Goal: Transaction & Acquisition: Complete application form

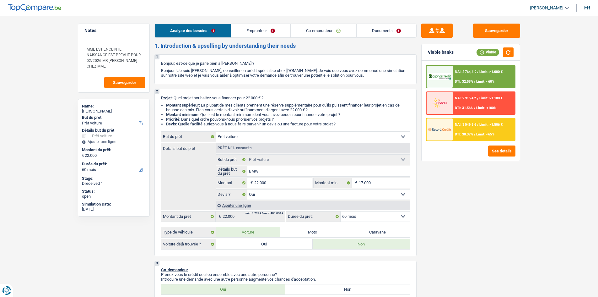
select select "car"
select select "60"
select select "car"
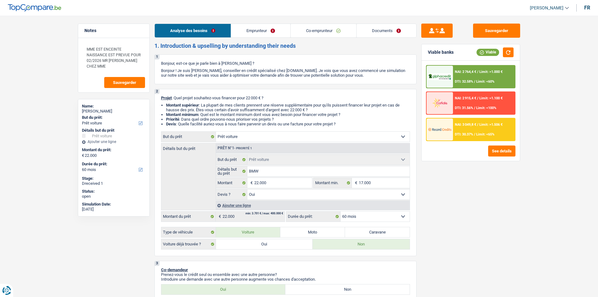
select select "yes"
select select "60"
select select "mutuality"
select select "worker"
select select "netSalary"
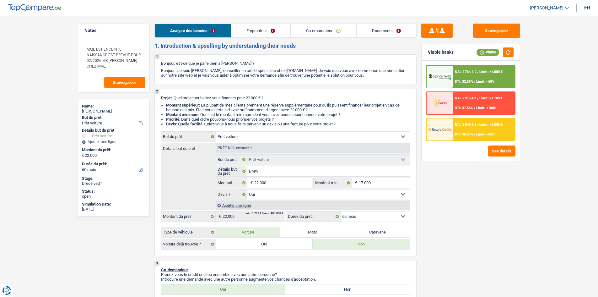
select select "mutualityIndemnity"
select select "netSalary"
select select "previousEmployerCompensation"
select select "mealVouchers"
select select "ownerWithMortgage"
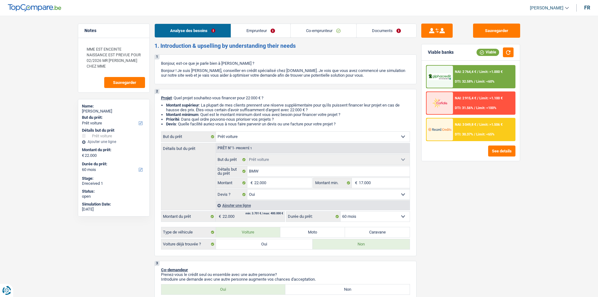
select select "mortgage"
select select "300"
select select "renovationLoan"
select select "120"
select select "car"
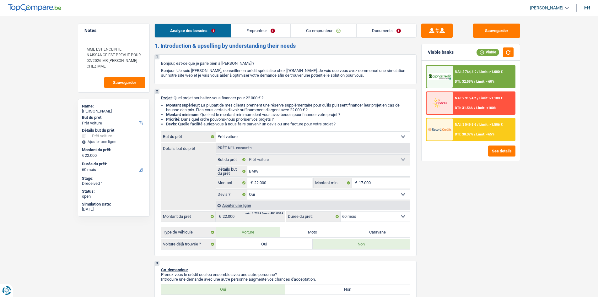
select select "car"
select select "yes"
select select "60"
drag, startPoint x: 369, startPoint y: 27, endPoint x: 367, endPoint y: 30, distance: 3.7
click at [369, 27] on link "Documents" at bounding box center [387, 31] width 60 height 14
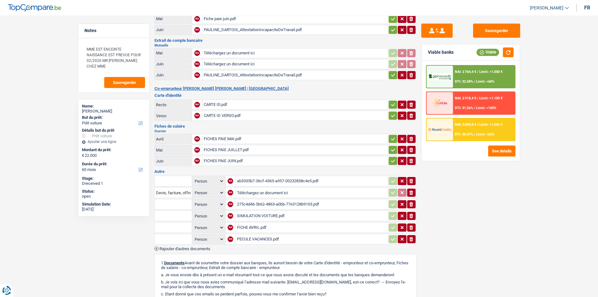
scroll to position [183, 0]
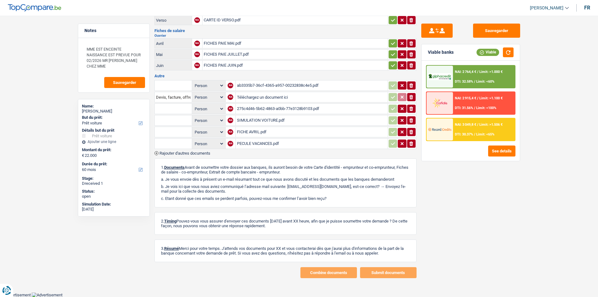
click at [304, 84] on div "ab3335b7-36cf-4365-a957-00232838c4e5.pdf" at bounding box center [312, 85] width 150 height 9
click at [254, 99] on input "Téléchargez un document ici" at bounding box center [312, 96] width 150 height 9
click at [283, 110] on div "275c4d46-5b62-4863-a0bb-77e3128b9103.pdf" at bounding box center [312, 108] width 150 height 9
click at [248, 120] on div "SIMULATION VOITURE.pdf" at bounding box center [312, 120] width 150 height 9
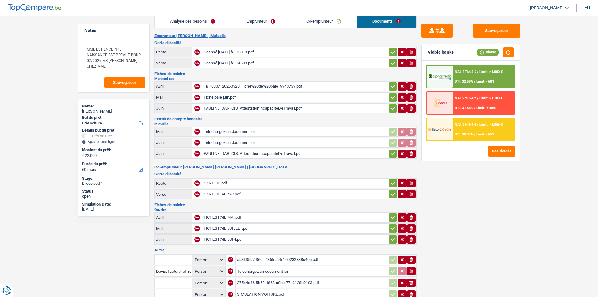
scroll to position [0, 0]
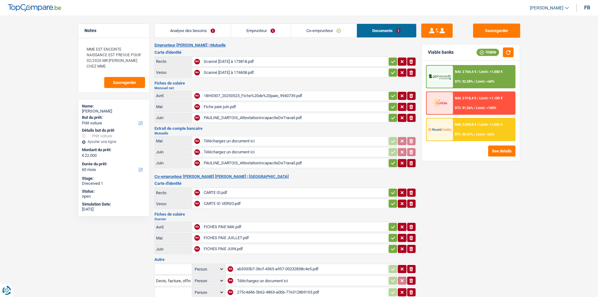
click at [199, 26] on link "Analyse des besoins" at bounding box center [193, 31] width 76 height 14
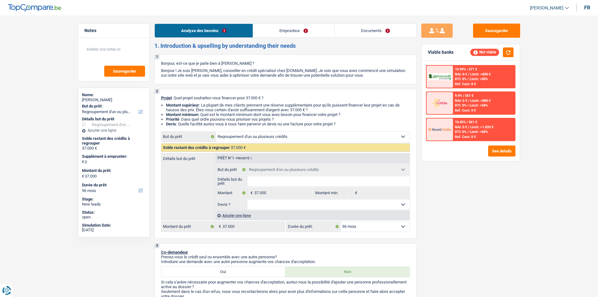
select select "refinancing"
select select "96"
select select "refinancing"
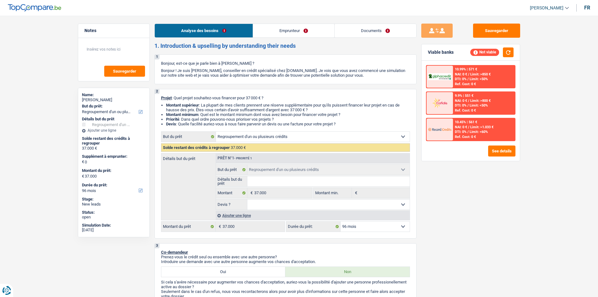
select select "96"
select select "mutuality"
select select "mutualityIndemnity"
select select "refinancing"
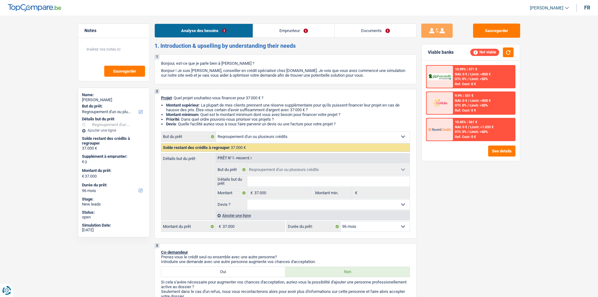
select select "96"
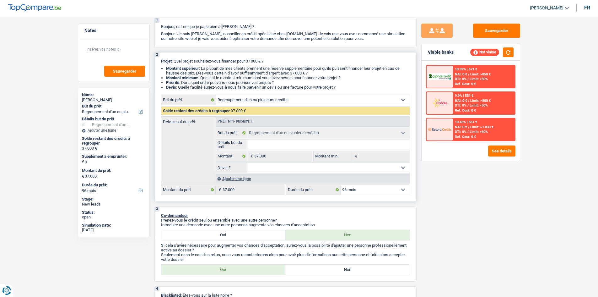
scroll to position [94, 0]
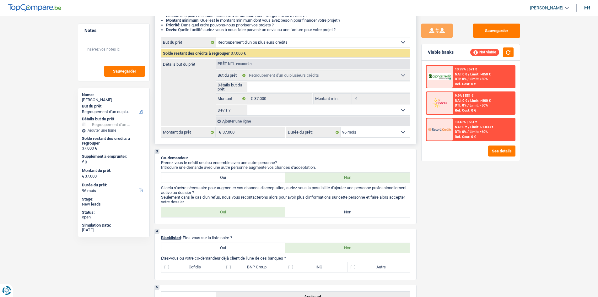
click at [271, 82] on fieldset "Détails but du prêt Tous les champs sont obligatoires. Veuillez fournir une rép…" at bounding box center [313, 87] width 194 height 11
click at [265, 87] on input "Détails but du prêt" at bounding box center [329, 87] width 162 height 10
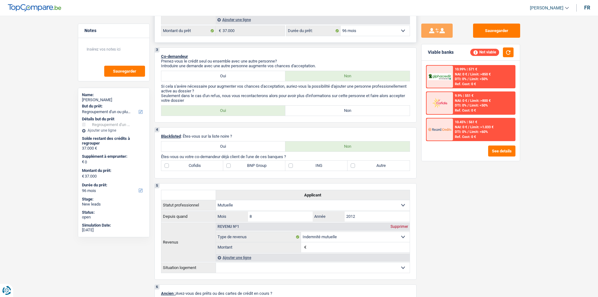
scroll to position [126, 0]
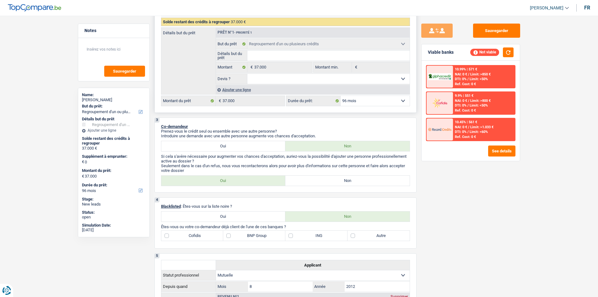
click at [257, 56] on input "Détails but du prêt" at bounding box center [329, 56] width 162 height 10
type input "R"
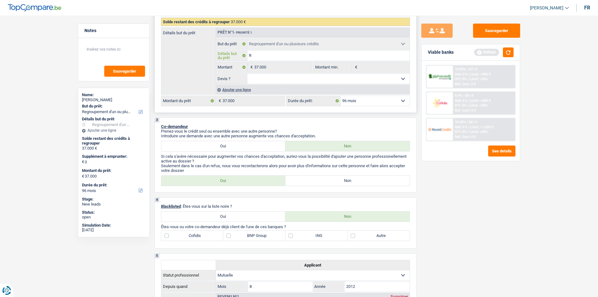
type input "RE"
type input "REG"
type input "REGR"
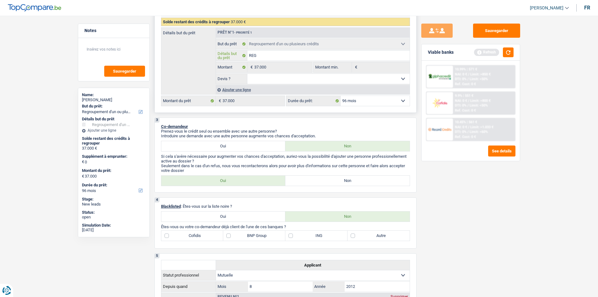
type input "REGR"
type input "REGRO"
type input "REGROU"
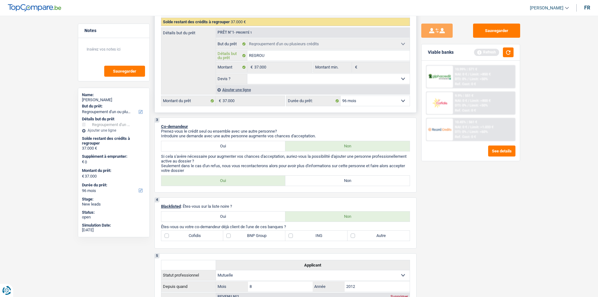
type input "REGROUP"
type input "REGROUPE"
type input "REGROUPEM"
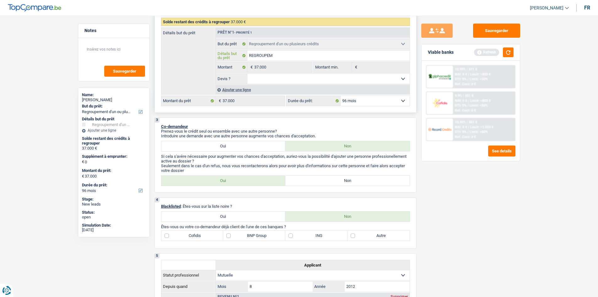
type input "REGROUPEM"
type input "REGROUPEME"
type input "REGROUPEMEN"
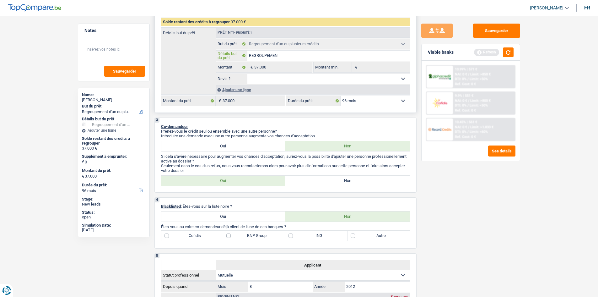
type input "REGROUPEMENT"
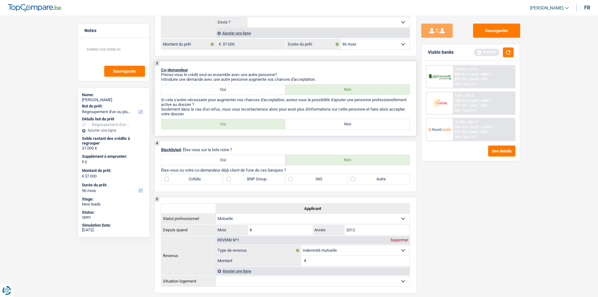
scroll to position [188, 0]
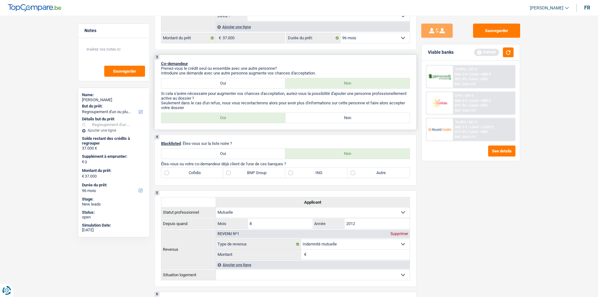
type input "REGROUPEMENT"
click at [299, 118] on label "Non" at bounding box center [348, 118] width 124 height 10
click at [299, 118] on input "Non" at bounding box center [348, 118] width 124 height 10
radio input "true"
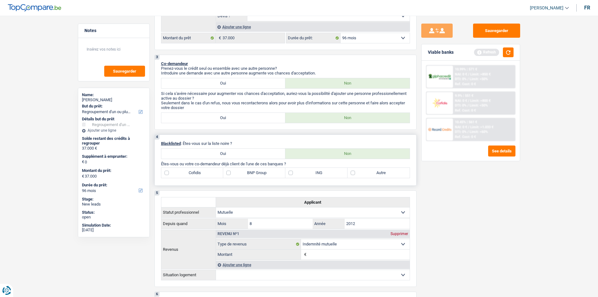
click at [295, 173] on label "ING" at bounding box center [317, 173] width 62 height 10
click at [295, 173] on input "ING" at bounding box center [317, 173] width 62 height 10
checkbox input "true"
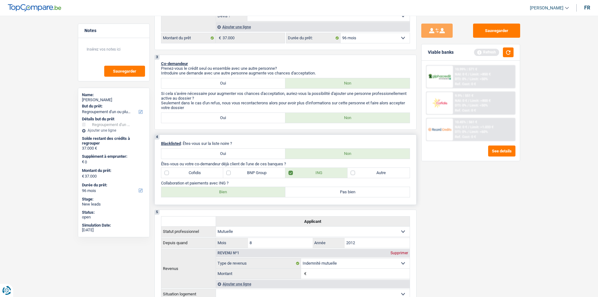
click at [243, 172] on label "BNP Group" at bounding box center [254, 173] width 62 height 10
click at [243, 172] on input "BNP Group" at bounding box center [254, 173] width 62 height 10
checkbox input "true"
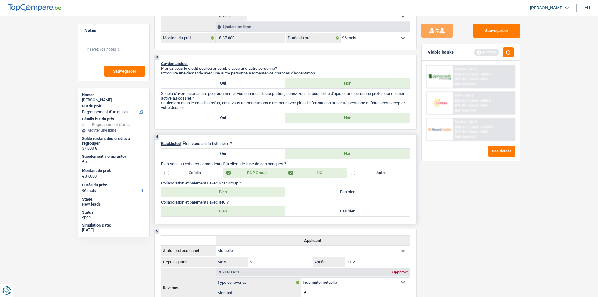
click at [179, 172] on label "Cofidis" at bounding box center [192, 173] width 62 height 10
click at [179, 172] on input "Cofidis" at bounding box center [192, 173] width 62 height 10
checkbox input "true"
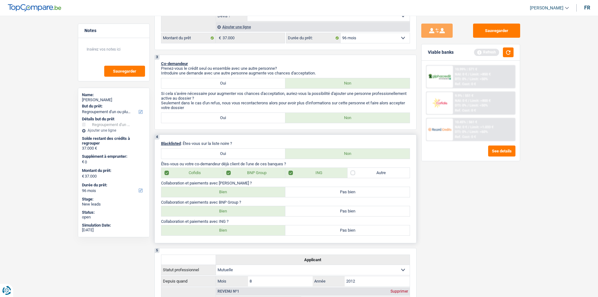
click at [203, 188] on label "Bien" at bounding box center [223, 192] width 124 height 10
click at [203, 188] on input "Bien" at bounding box center [223, 192] width 124 height 10
radio input "true"
click at [205, 190] on label "Bien" at bounding box center [223, 192] width 124 height 10
click at [205, 190] on input "Bien" at bounding box center [223, 192] width 124 height 10
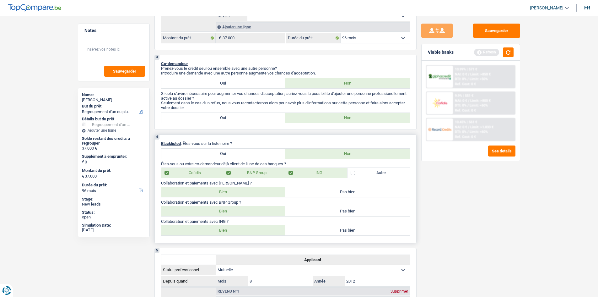
click at [207, 212] on label "Bien" at bounding box center [223, 211] width 124 height 10
click at [207, 212] on input "Bien" at bounding box center [223, 211] width 124 height 10
radio input "true"
click at [227, 230] on label "Bien" at bounding box center [223, 230] width 124 height 10
click at [227, 230] on input "Bien" at bounding box center [223, 230] width 124 height 10
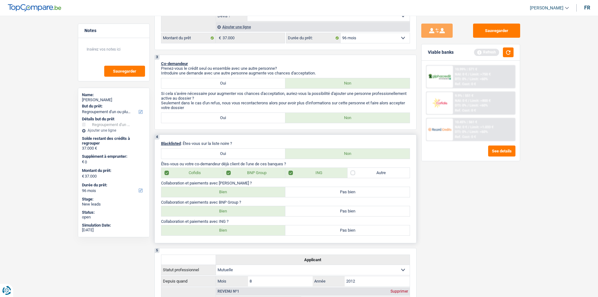
radio input "true"
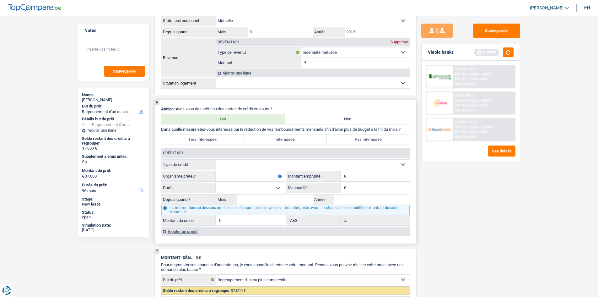
scroll to position [440, 0]
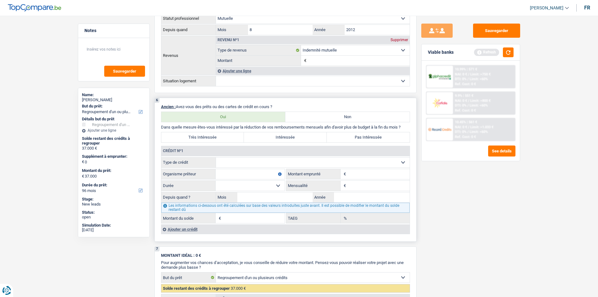
click at [200, 140] on label "Très Intéressée" at bounding box center [202, 137] width 83 height 10
click at [200, 140] on input "Très Intéressée" at bounding box center [202, 137] width 83 height 10
radio input "true"
click at [235, 162] on select "Carte ou ouverture de crédit Prêt hypothécaire Vente à tempérament Prêt à tempé…" at bounding box center [313, 162] width 194 height 10
click at [428, 191] on div "Sauvegarder Viable banks Refresh 10.99% | 571 € NAI: 0 € / Limit: >750 € DTI: 0…" at bounding box center [471, 155] width 108 height 262
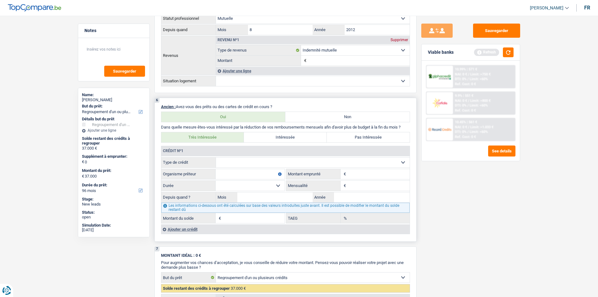
click at [233, 164] on select "Carte ou ouverture de crédit Prêt hypothécaire Vente à tempérament Prêt à tempé…" at bounding box center [313, 162] width 194 height 10
select select "cardOrCredit"
type input "0"
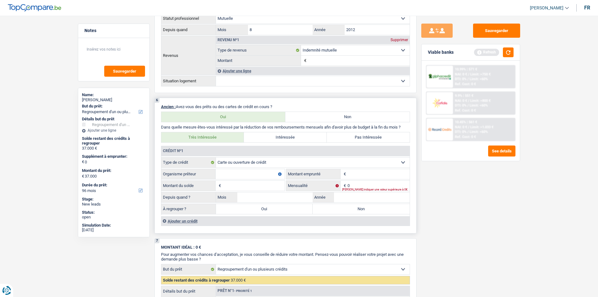
click at [363, 171] on input "Montant" at bounding box center [379, 174] width 62 height 10
type input "2"
type input "900"
click at [243, 166] on select "Carte ou ouverture de crédit Prêt hypothécaire Vente à tempérament Prêt à tempé…" at bounding box center [313, 162] width 194 height 10
drag, startPoint x: 466, startPoint y: 215, endPoint x: 434, endPoint y: 207, distance: 32.6
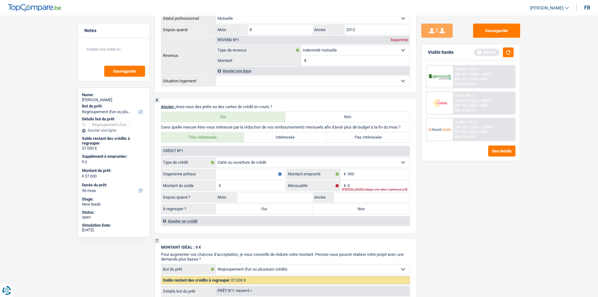
click at [464, 214] on div "Sauvegarder Viable banks Refresh 10.99% | 571 € NAI: 0 € / Limit: >750 € DTI: 0…" at bounding box center [471, 155] width 108 height 262
click at [250, 172] on input "Organisme prêteur" at bounding box center [250, 174] width 69 height 10
type input "COFIDIS"
click at [238, 184] on input "Montant du solde" at bounding box center [254, 186] width 62 height 10
type input "900"
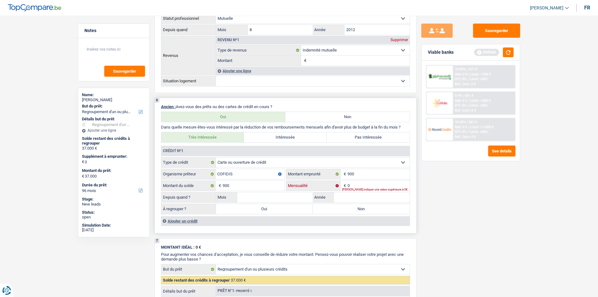
click at [373, 184] on input "0" at bounding box center [379, 186] width 62 height 10
type input "54"
click at [269, 197] on input "Mois" at bounding box center [276, 197] width 76 height 10
click at [339, 196] on input "Année" at bounding box center [372, 197] width 76 height 10
type input "2024"
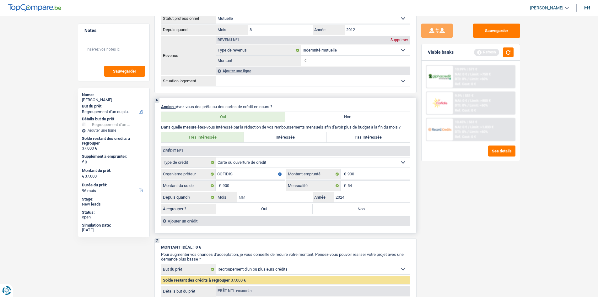
click at [279, 199] on input "Mois" at bounding box center [276, 197] width 76 height 10
type input "1"
click at [269, 207] on label "Oui" at bounding box center [264, 209] width 97 height 10
click at [269, 207] on input "Oui" at bounding box center [264, 209] width 97 height 10
radio input "true"
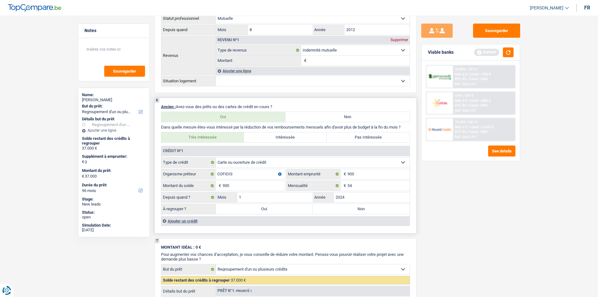
type input "900"
select select "24"
type input "900"
select select "24"
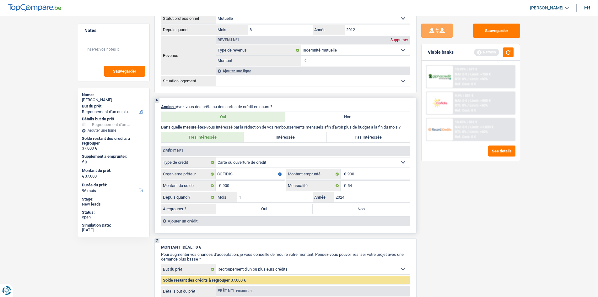
type input "900"
select select "24"
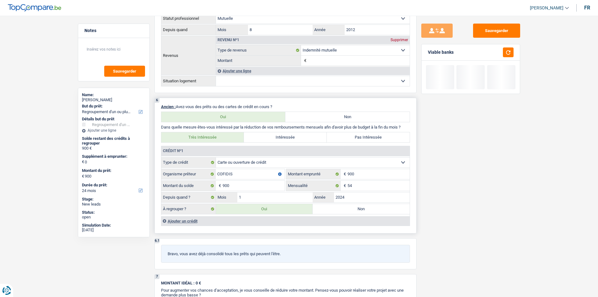
scroll to position [534, 0]
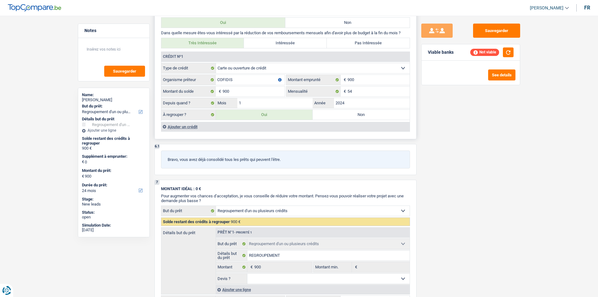
click at [184, 125] on div "Ajouter un crédit" at bounding box center [285, 126] width 249 height 9
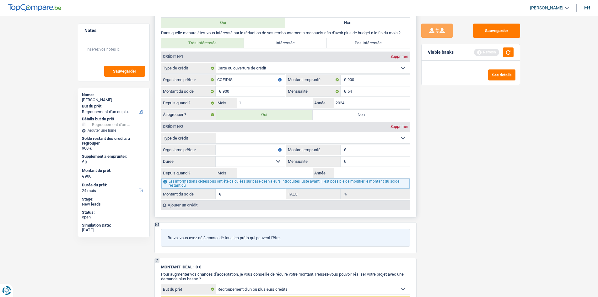
click at [258, 137] on select "Carte ou ouverture de crédit Prêt hypothécaire Vente à tempérament Prêt à tempé…" at bounding box center [313, 138] width 194 height 10
select select "personalLoan"
type input "0"
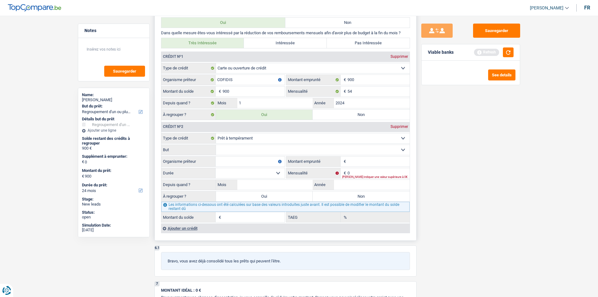
click at [239, 150] on select "Confort maison: meubles, textile, peinture, électroménager, outillage non-profe…" at bounding box center [313, 150] width 194 height 10
select select "homeFurnishingOrRelocation"
click at [216, 145] on select "Confort maison: meubles, textile, peinture, électroménager, outillage non-profe…" at bounding box center [313, 150] width 194 height 10
click at [252, 161] on input "Organisme prêteur" at bounding box center [250, 161] width 69 height 10
click at [357, 160] on input "Montant emprunté" at bounding box center [379, 161] width 62 height 10
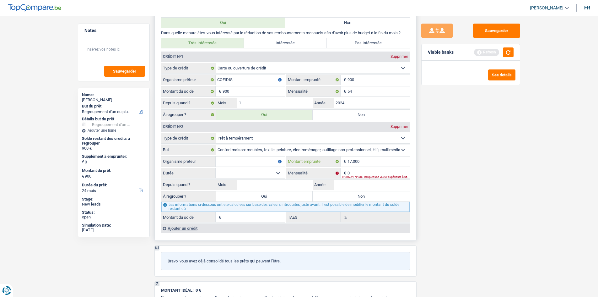
type input "17.000"
click at [268, 163] on input "Organisme prêteur" at bounding box center [250, 161] width 69 height 10
type input "COFIDIS"
click at [277, 172] on select "12 mois 18 mois 24 mois 30 mois 36 mois 42 mois 48 mois 60 mois 72 mois 84 mois…" at bounding box center [250, 173] width 69 height 10
click at [336, 186] on input "Année" at bounding box center [372, 185] width 76 height 10
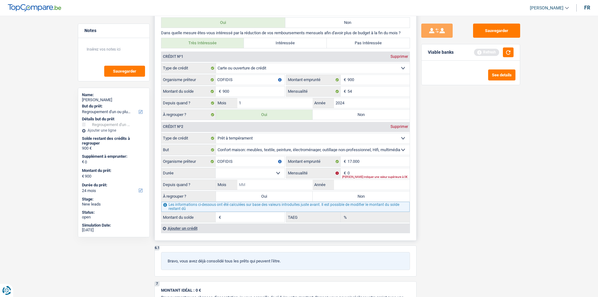
click at [257, 182] on input "Mois" at bounding box center [276, 185] width 76 height 10
type input "0"
click at [283, 184] on input "4" at bounding box center [276, 185] width 76 height 10
type input "4"
click at [350, 185] on input "Année" at bounding box center [372, 185] width 76 height 10
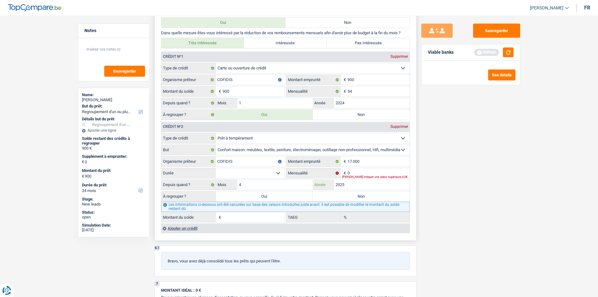
type input "2025"
click at [262, 195] on label "Oui" at bounding box center [264, 196] width 97 height 10
click at [262, 195] on input "Oui" at bounding box center [264, 196] width 97 height 10
radio input "true"
type input "37.000"
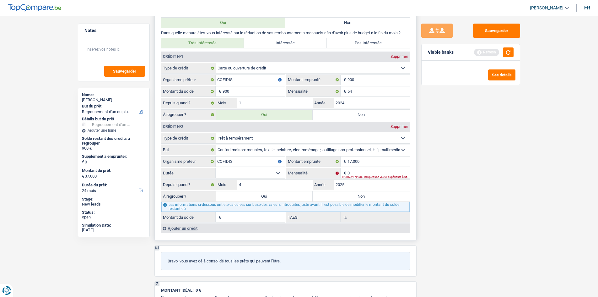
type input "37.000"
select select "120"
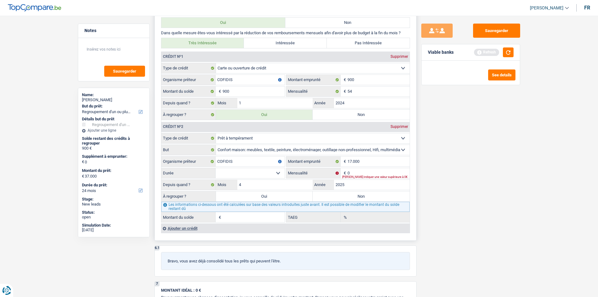
select select "120"
click at [244, 170] on select "12 mois 18 mois 24 mois 30 mois 36 mois 42 mois 48 mois 60 mois 72 mois 84 mois…" at bounding box center [250, 173] width 69 height 10
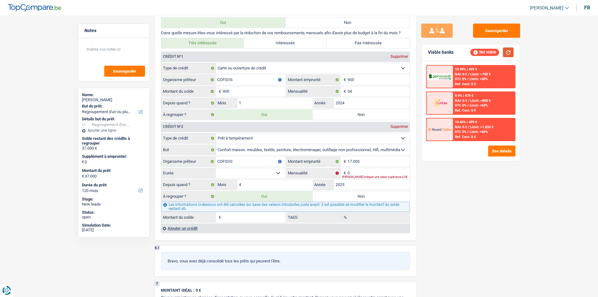
click at [510, 52] on button "button" at bounding box center [508, 52] width 11 height 10
click at [243, 186] on input "4" at bounding box center [276, 185] width 76 height 10
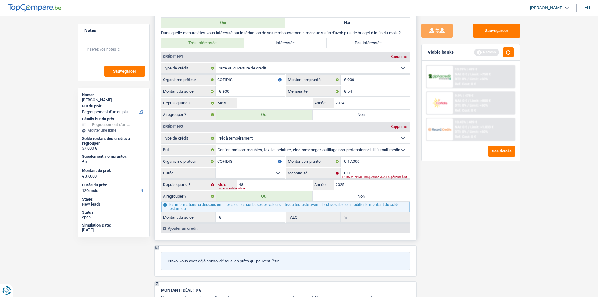
type input "4"
click at [241, 175] on select "12 mois 18 mois 24 mois 30 mois 36 mois 42 mois 48 mois 60 mois 72 mois 84 mois…" at bounding box center [250, 173] width 69 height 10
select select "48"
click at [216, 168] on select "12 mois 18 mois 24 mois 30 mois 36 mois 42 mois 48 mois 60 mois 72 mois 84 mois…" at bounding box center [250, 173] width 69 height 10
type input "1"
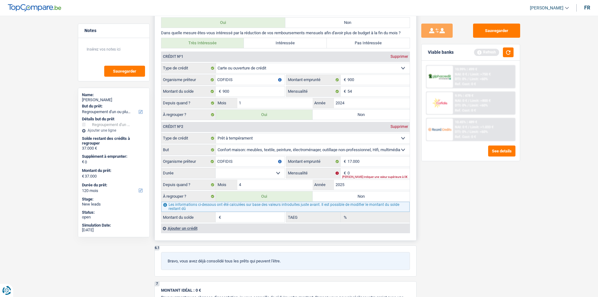
type input "0,00"
click at [357, 172] on input "0" at bounding box center [379, 173] width 62 height 10
type input "4"
type input "901"
select select "24"
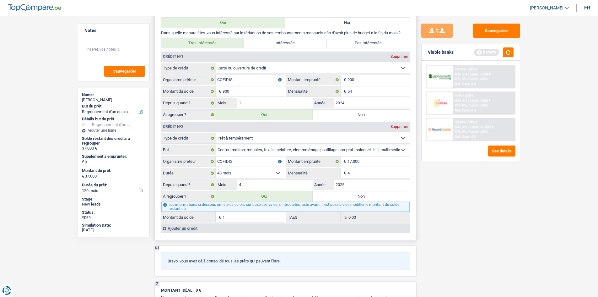
type input "901"
select select "24"
type input "901"
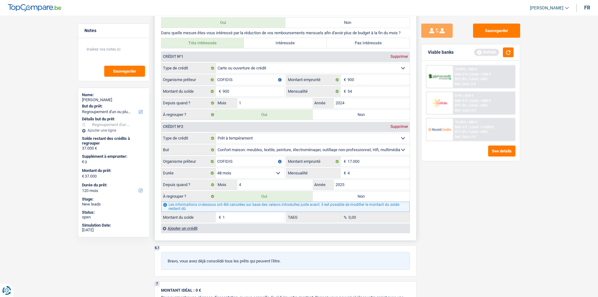
select select "24"
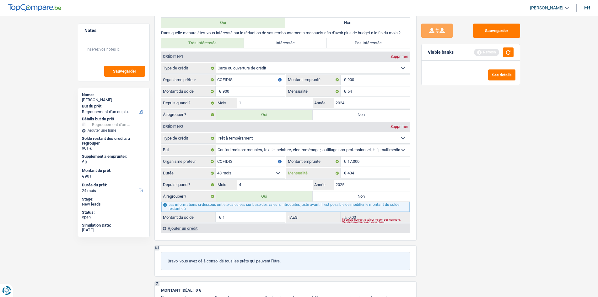
type input "434"
click at [473, 220] on div "Sauvegarder Viable banks Refresh See details" at bounding box center [471, 155] width 108 height 262
type input "16.736"
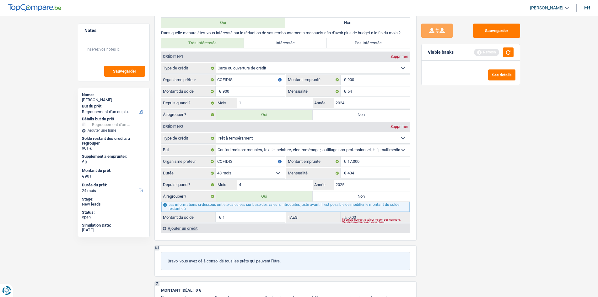
type input "16.736"
type input "15.836"
type input "10,85"
select select "84"
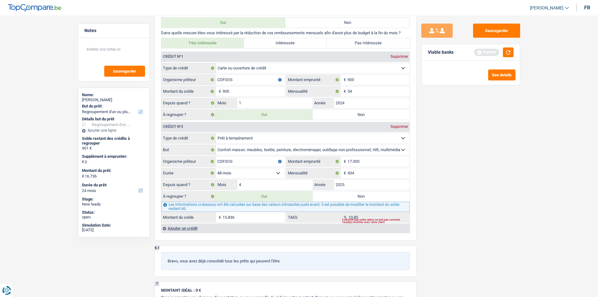
select select "84"
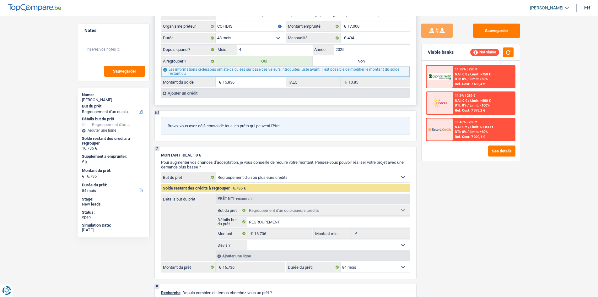
scroll to position [660, 0]
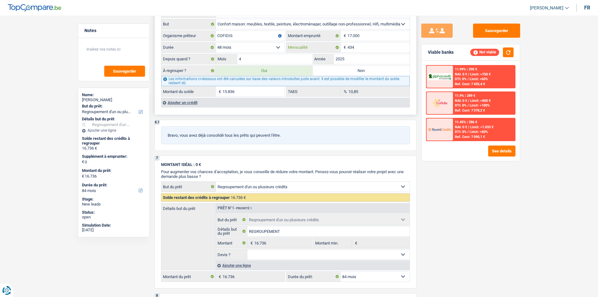
click at [370, 50] on input "434" at bounding box center [379, 47] width 62 height 10
click at [177, 104] on div "Ajouter un crédit" at bounding box center [285, 102] width 249 height 9
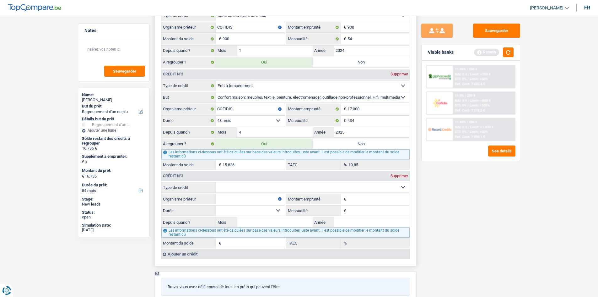
scroll to position [597, 0]
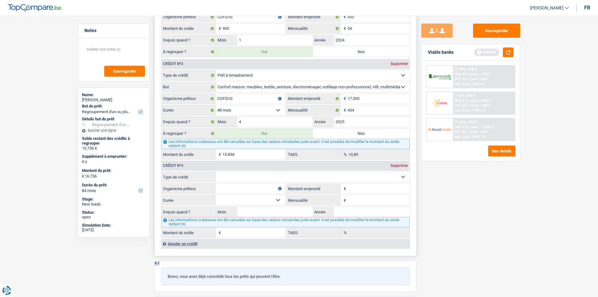
click at [256, 176] on select "Carte ou ouverture de crédit Prêt hypothécaire Vente à tempérament Prêt à tempé…" at bounding box center [313, 177] width 194 height 10
select select "carLoan"
type input "0"
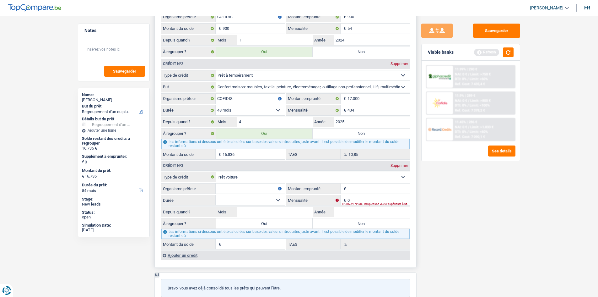
click at [263, 187] on input "Organisme prêteur" at bounding box center [250, 188] width 69 height 10
type input "A"
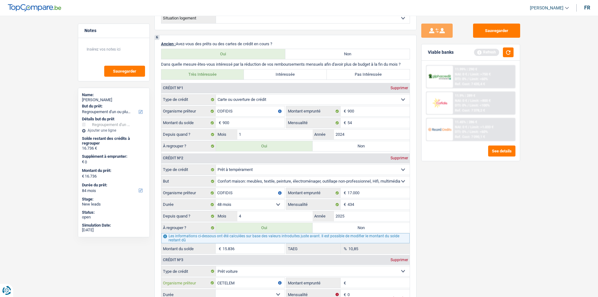
type input "CETELEM"
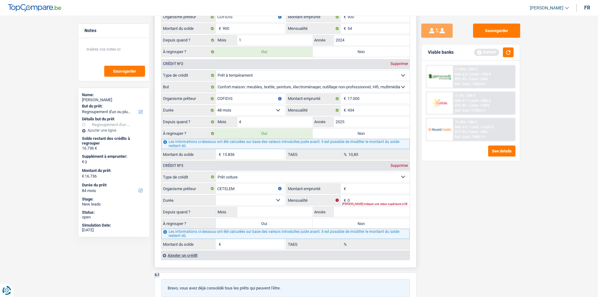
click at [369, 188] on input "Montant emprunté" at bounding box center [379, 188] width 62 height 10
type input "12.243"
click at [247, 199] on select "12 mois 18 mois 24 mois 30 mois 36 mois 42 mois 48 mois 60 mois Sélectionner un…" at bounding box center [250, 200] width 69 height 10
click at [232, 193] on input "CETELEM" at bounding box center [250, 188] width 69 height 10
click at [230, 200] on select "12 mois 18 mois 24 mois 30 mois 36 mois 42 mois 48 mois 60 mois Sélectionner un…" at bounding box center [250, 200] width 69 height 10
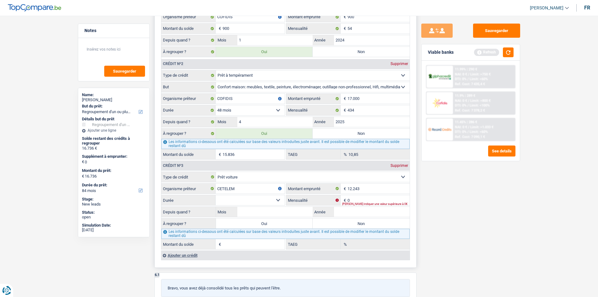
select select "48"
click at [216, 195] on select "12 mois 18 mois 24 mois 30 mois 36 mois 42 mois 48 mois 60 mois Sélectionner un…" at bounding box center [250, 200] width 69 height 10
click at [352, 203] on div "Veuillez indiquer une valeur supérieure à 0€" at bounding box center [376, 204] width 68 height 3
click at [367, 203] on div "Veuillez indiquer une valeur supérieure à 0€" at bounding box center [376, 204] width 68 height 3
click at [371, 199] on input "0" at bounding box center [379, 200] width 62 height 10
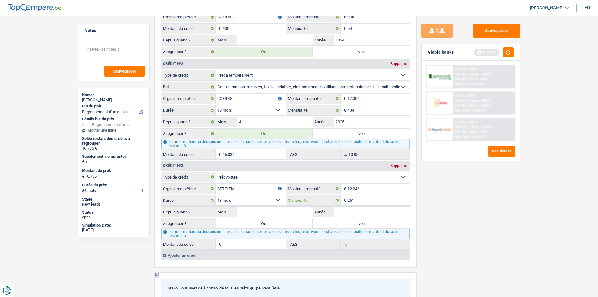
type input "261"
click at [428, 212] on div "Sauvegarder Viable banks Refresh 11.99% | 290 € NAI: 0 € / Limit: >750 € DTI: 0…" at bounding box center [471, 155] width 108 height 262
click at [281, 211] on input "Mois" at bounding box center [276, 212] width 76 height 10
type input "06"
click at [360, 209] on input "Année" at bounding box center [372, 212] width 76 height 10
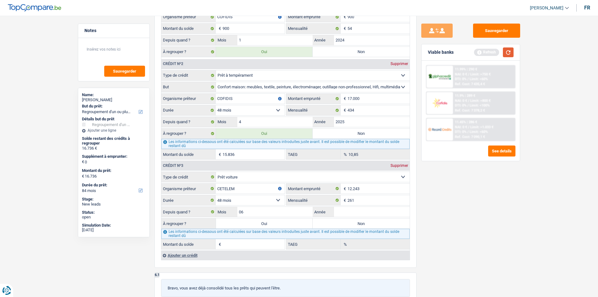
click at [505, 50] on button "button" at bounding box center [508, 52] width 11 height 10
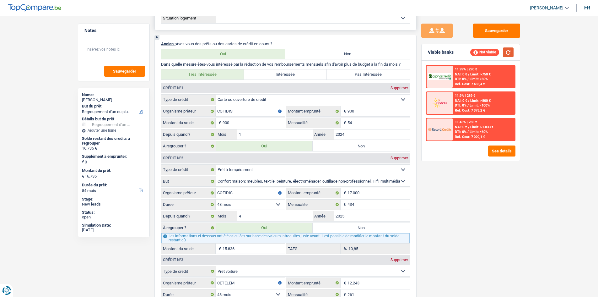
scroll to position [377, 0]
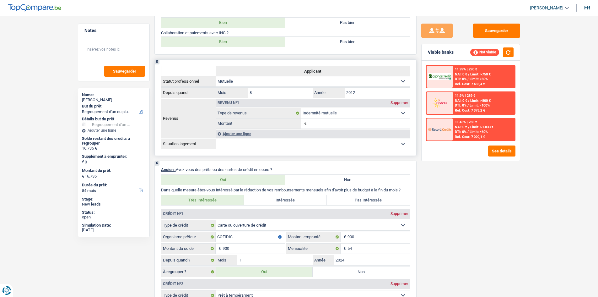
click at [321, 121] on input "Montant" at bounding box center [358, 123] width 101 height 10
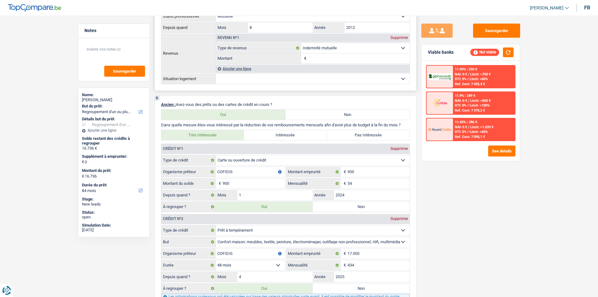
scroll to position [534, 0]
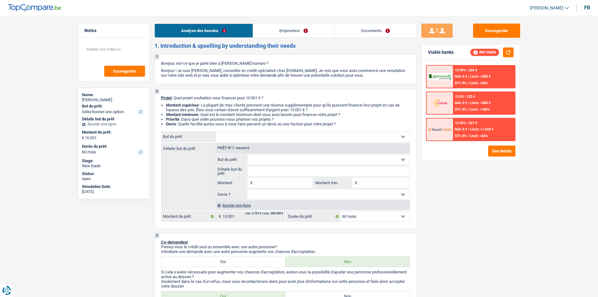
select select "60"
select select "publicEmployee"
select select "netSalary"
select select "mealVouchers"
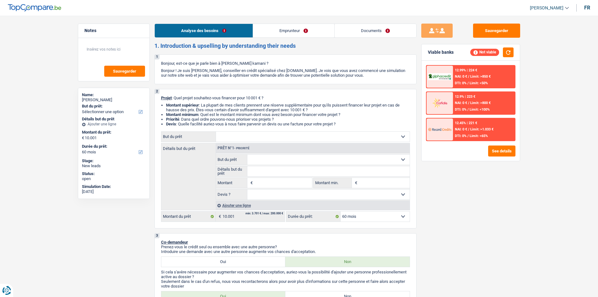
select select "60"
click at [243, 138] on select "Confort maison: meubles, textile, peinture, électroménager, outillage non-profe…" at bounding box center [313, 137] width 194 height 10
click at [194, 168] on div "Détails but du prêt Prêt n°1 - Priorité Confort maison: meubles, textile, peint…" at bounding box center [285, 176] width 249 height 67
click at [258, 174] on input "Détails but du prêt" at bounding box center [329, 171] width 162 height 10
drag, startPoint x: 274, startPoint y: 160, endPoint x: 270, endPoint y: 160, distance: 4.8
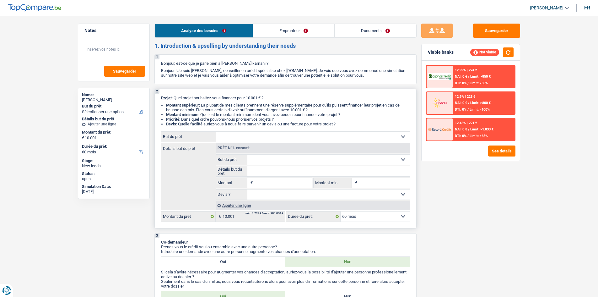
click at [274, 160] on select "Confort maison: meubles, textile, peinture, électroménager, outillage non-profe…" at bounding box center [329, 160] width 162 height 10
select select "household"
type input "0"
select select
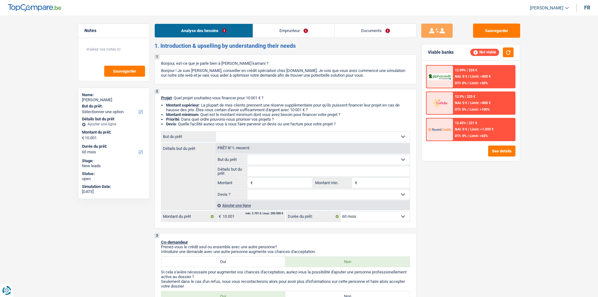
select select "household"
select select
select select "household"
select select
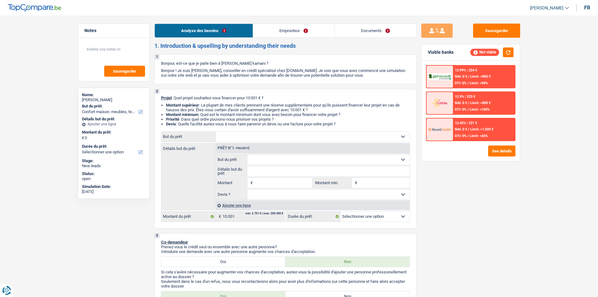
select select "household"
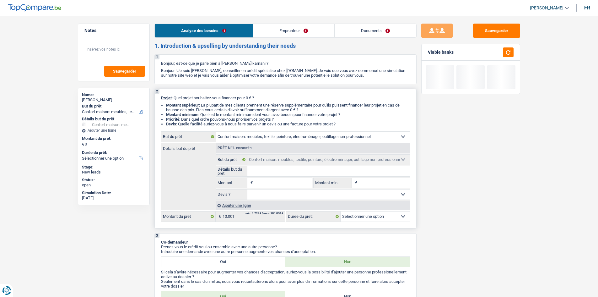
drag, startPoint x: 268, startPoint y: 172, endPoint x: 264, endPoint y: 168, distance: 5.4
click at [268, 172] on input "Détails but du prêt" at bounding box center [329, 171] width 162 height 10
type input "a"
type input "am"
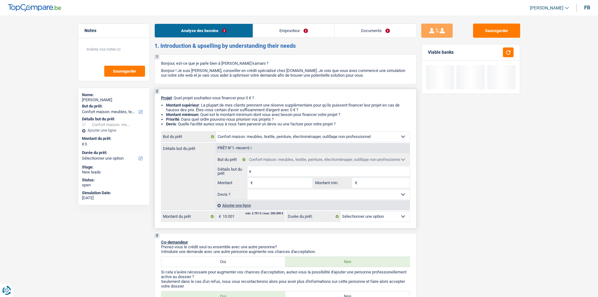
type input "am"
type input "ame"
type input "ameu"
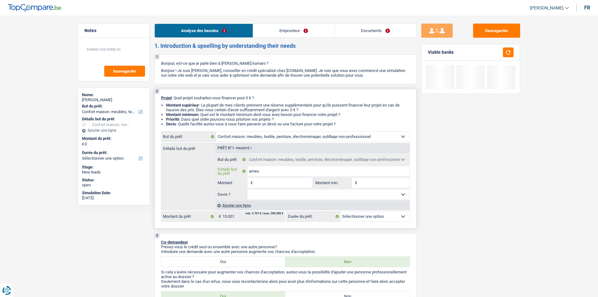
type input "ameub"
type input "ameubl"
type input "ameuble"
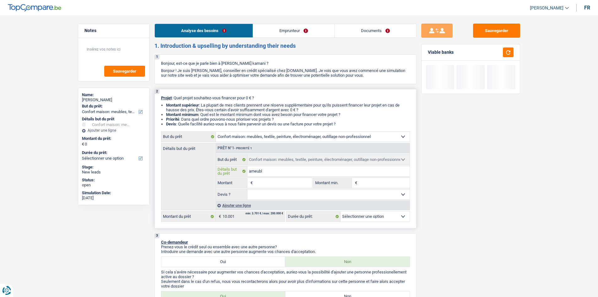
type input "ameuble"
type input "ameublem"
type input "ameubleme"
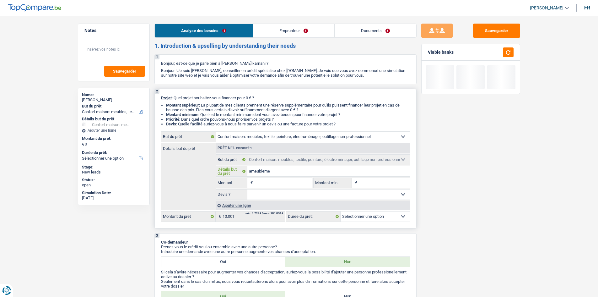
type input "ameublemen"
type input "ameublement"
type input "ameublements"
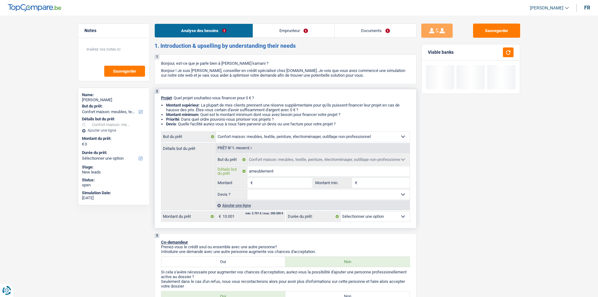
type input "ameublements"
click at [286, 184] on input "Montant" at bounding box center [282, 183] width 57 height 10
type input "1"
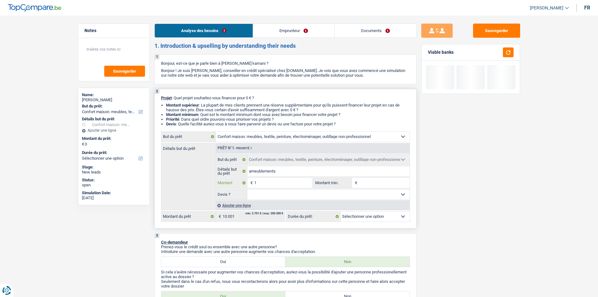
type input "10"
type input "100"
type input "1.000"
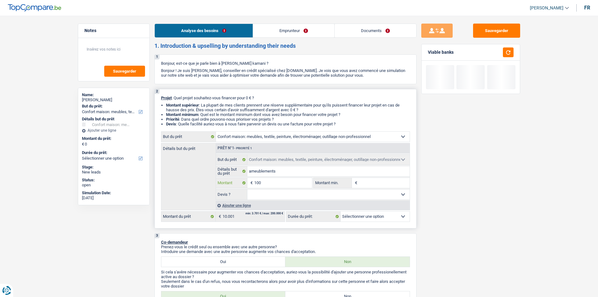
type input "1.000"
type input "10.000"
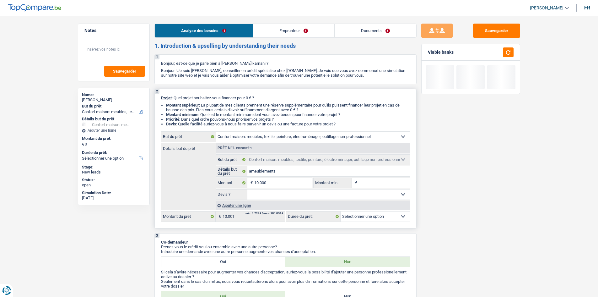
type input "10.000"
select select "48"
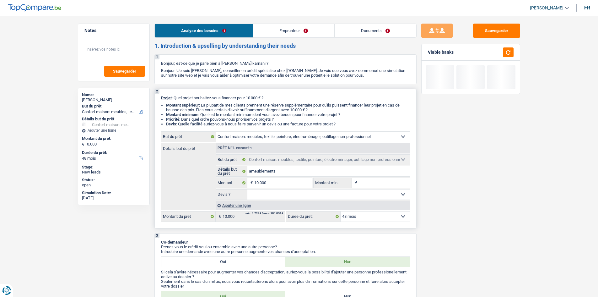
click at [357, 180] on span "€" at bounding box center [355, 183] width 7 height 10
click at [369, 182] on input "Montant min." at bounding box center [384, 183] width 51 height 10
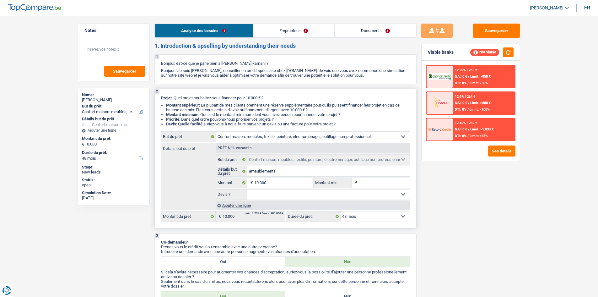
type input "5"
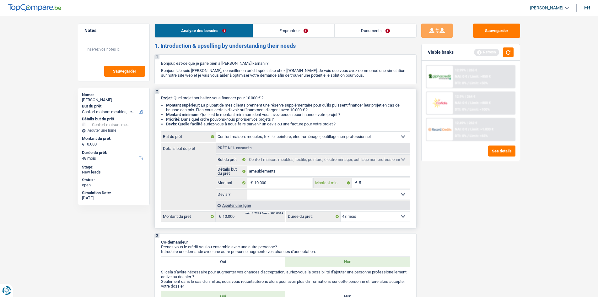
type input "50"
type input "500"
type input "5.000"
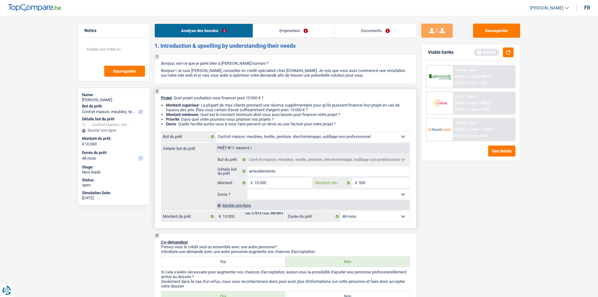
type input "5.000"
click at [455, 205] on div "Sauvegarder Viable banks Refresh 12.99% | 265 € NAI: 0 € / Limit: >850 € DTI: 0…" at bounding box center [471, 155] width 108 height 262
click at [302, 196] on select "Oui Non Non répondu Sélectionner une option" at bounding box center [329, 194] width 162 height 10
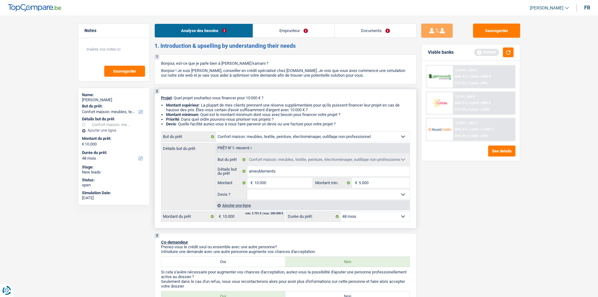
click at [310, 190] on select "Oui Non Non répondu Sélectionner une option" at bounding box center [329, 194] width 162 height 10
select select "yes"
click at [248, 189] on select "Oui Non Non répondu Sélectionner une option" at bounding box center [329, 194] width 162 height 10
select select "yes"
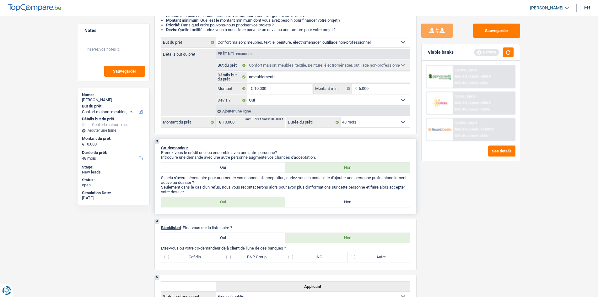
click at [293, 204] on label "Non" at bounding box center [348, 202] width 124 height 10
click at [293, 204] on input "Non" at bounding box center [348, 202] width 124 height 10
radio input "true"
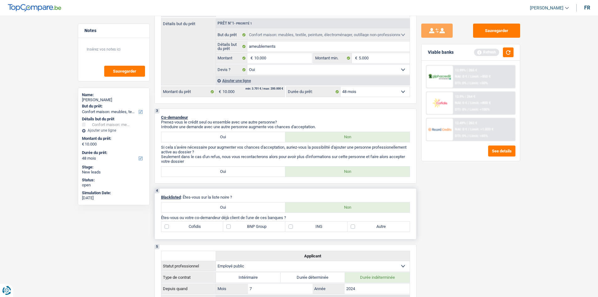
scroll to position [188, 0]
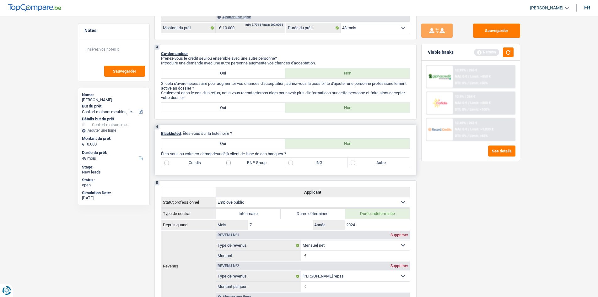
click at [243, 163] on label "BNP Group" at bounding box center [254, 163] width 62 height 10
click at [243, 163] on input "BNP Group" at bounding box center [254, 163] width 62 height 10
checkbox input "true"
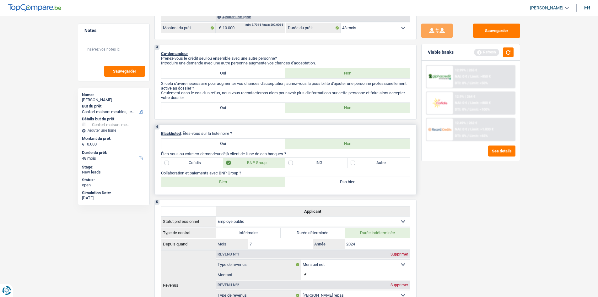
click at [238, 183] on label "Bien" at bounding box center [223, 182] width 124 height 10
click at [238, 183] on input "Bien" at bounding box center [223, 182] width 124 height 10
radio input "true"
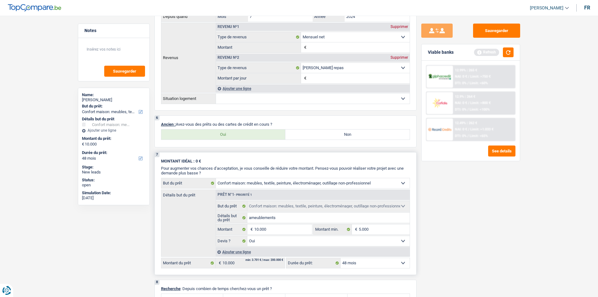
scroll to position [471, 0]
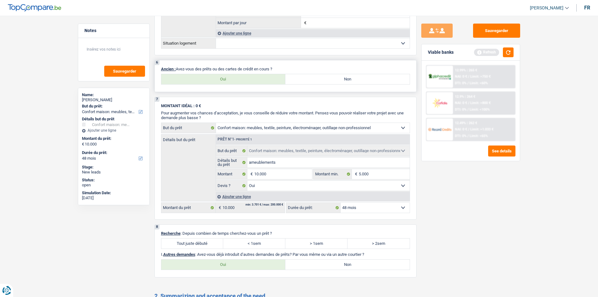
click at [243, 81] on label "Oui" at bounding box center [223, 79] width 124 height 10
click at [243, 81] on input "Oui" at bounding box center [223, 79] width 124 height 10
radio input "true"
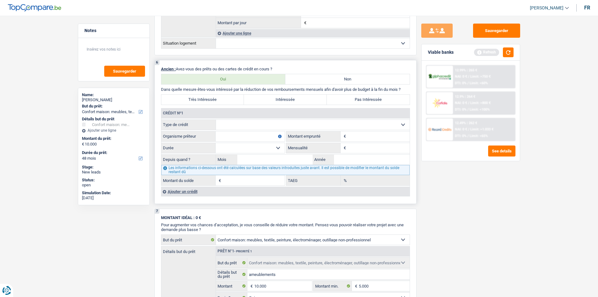
click at [229, 125] on select "Carte ou ouverture de crédit Prêt hypothécaire Vente à tempérament Prêt à tempé…" at bounding box center [313, 125] width 194 height 10
select select "personalLoan"
type input "0"
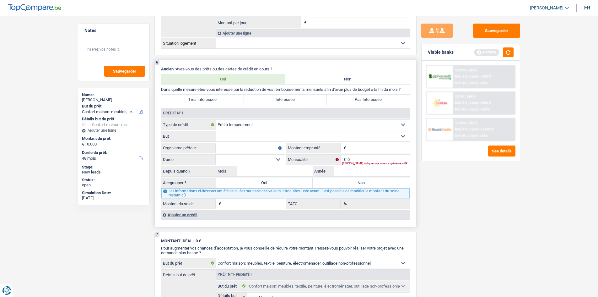
click at [244, 134] on select "Confort maison: meubles, textile, peinture, électroménager, outillage non-profe…" at bounding box center [313, 136] width 194 height 10
select select "hobbies"
click at [216, 131] on select "Confort maison: meubles, textile, peinture, électroménager, outillage non-profe…" at bounding box center [313, 136] width 194 height 10
click at [216, 149] on label "Organisme prêteur" at bounding box center [188, 148] width 54 height 10
click at [216, 149] on input "Organisme prêteur" at bounding box center [250, 148] width 69 height 10
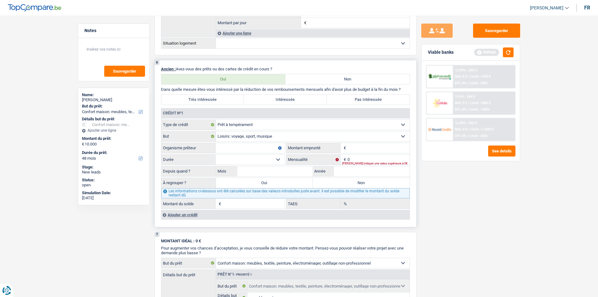
click at [237, 148] on input "Organisme prêteur" at bounding box center [250, 148] width 69 height 10
type input "fortis"
drag, startPoint x: 357, startPoint y: 148, endPoint x: 359, endPoint y: 151, distance: 3.3
click at [357, 148] on input "Montant" at bounding box center [379, 148] width 62 height 10
type input "4.500"
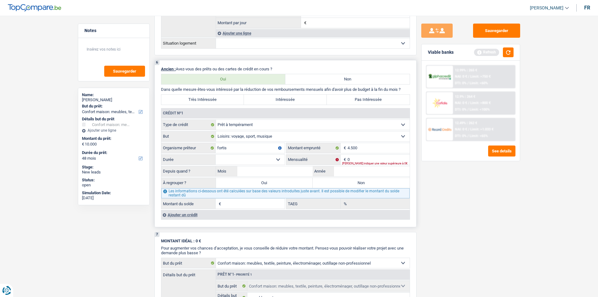
drag, startPoint x: 267, startPoint y: 160, endPoint x: 271, endPoint y: 162, distance: 4.3
click at [267, 160] on select "12 mois 18 mois 24 mois 30 mois 36 mois Sélectionner une option" at bounding box center [250, 160] width 69 height 10
select select "24"
click at [216, 155] on select "12 mois 18 mois 24 mois 30 mois 36 mois Sélectionner une option" at bounding box center [250, 160] width 69 height 10
click at [353, 172] on input "Année" at bounding box center [372, 171] width 76 height 10
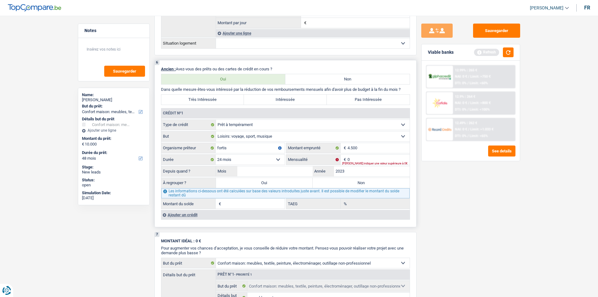
type input "2023"
click at [261, 170] on input "Mois" at bounding box center [276, 171] width 76 height 10
type input "08"
type input "1"
type input "0,00"
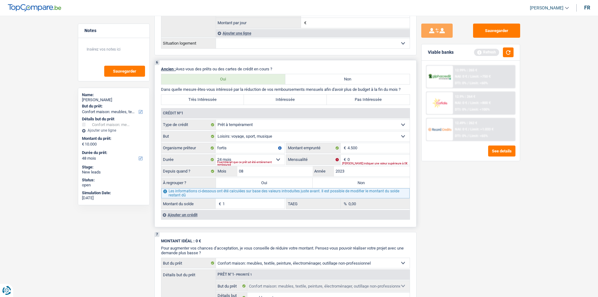
drag, startPoint x: 247, startPoint y: 177, endPoint x: 253, endPoint y: 187, distance: 11.0
click at [253, 187] on div "À regrouper ? Oui Non Tous les champs sont obligatoires. Veuillez fournir une r…" at bounding box center [285, 183] width 249 height 11
click at [331, 179] on label "Non" at bounding box center [361, 183] width 97 height 10
click at [331, 179] on input "Non" at bounding box center [361, 183] width 97 height 10
radio input "true"
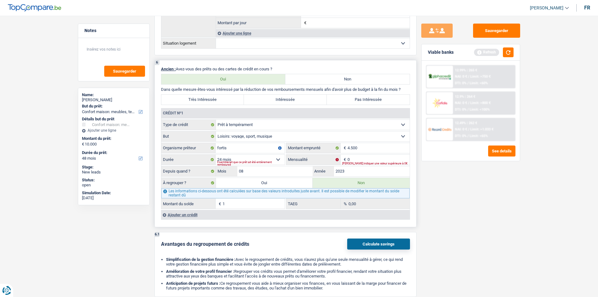
scroll to position [597, 0]
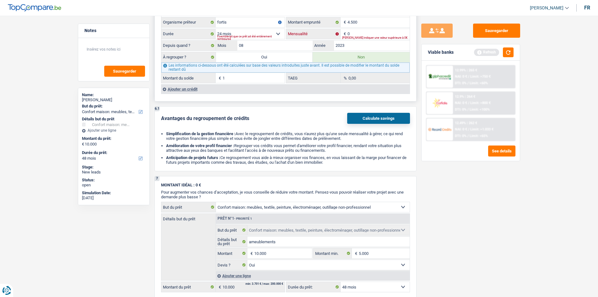
click at [367, 32] on input "0" at bounding box center [379, 34] width 62 height 10
type input "207"
type input "10,13"
click at [443, 230] on div "Sauvegarder Viable banks Refresh 12.99% | 265 € NAI: 0 € / Limit: >750 € DTI: 0…" at bounding box center [471, 155] width 108 height 262
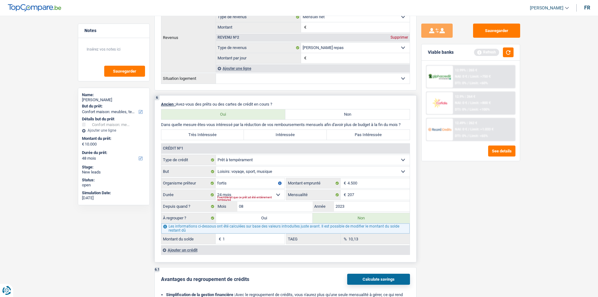
scroll to position [492, 0]
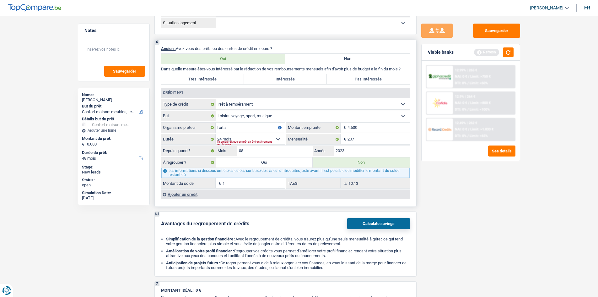
click at [173, 194] on div "Ajouter un crédit" at bounding box center [285, 193] width 249 height 9
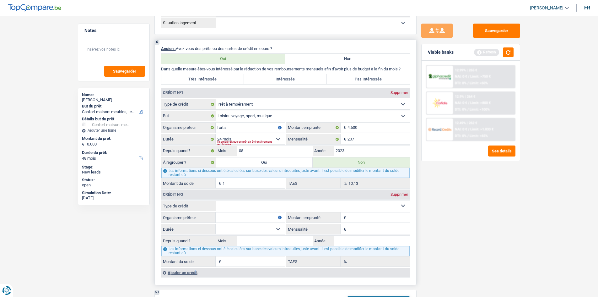
click at [235, 202] on select "Carte ou ouverture de crédit Prêt hypothécaire Vente à tempérament Prêt à tempé…" at bounding box center [313, 206] width 194 height 10
select select "cardOrCredit"
type input "0"
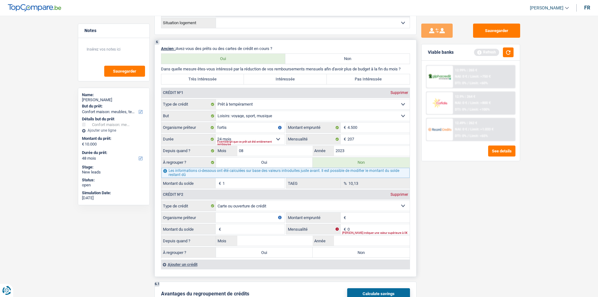
click at [362, 221] on input "Montant emprunté" at bounding box center [379, 217] width 62 height 10
type input "500"
drag, startPoint x: 250, startPoint y: 219, endPoint x: 248, endPoint y: 221, distance: 3.4
click at [249, 219] on input "Organisme prêteur" at bounding box center [250, 217] width 69 height 10
type input "f"
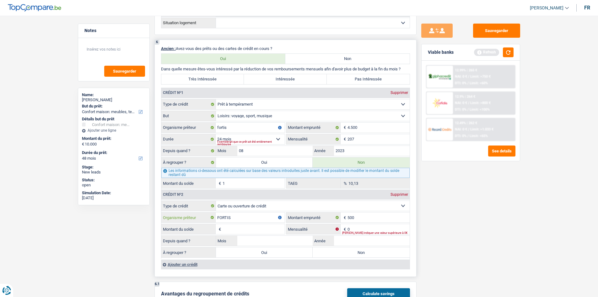
type input "FORTIS"
click at [245, 228] on input "Montant du solde" at bounding box center [254, 229] width 62 height 10
click at [246, 231] on input "Montant du solde" at bounding box center [254, 229] width 62 height 10
type input "500"
click at [369, 228] on input "0" at bounding box center [379, 229] width 62 height 10
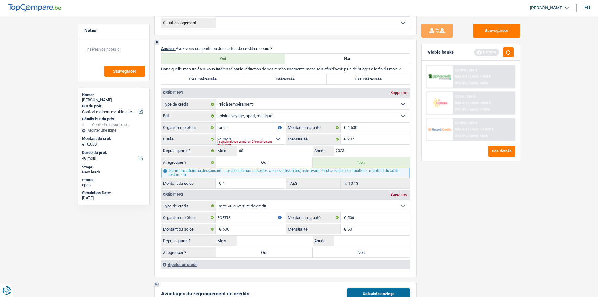
type input "50"
click at [428, 260] on div "Sauvegarder Viable banks Refresh 12.99% | 265 € NAI: 0 € / Limit: >750 € DTI: 0…" at bounding box center [471, 155] width 108 height 262
click at [342, 243] on input "Année" at bounding box center [372, 241] width 76 height 10
type input "2025"
click at [298, 240] on input "Mois" at bounding box center [276, 241] width 76 height 10
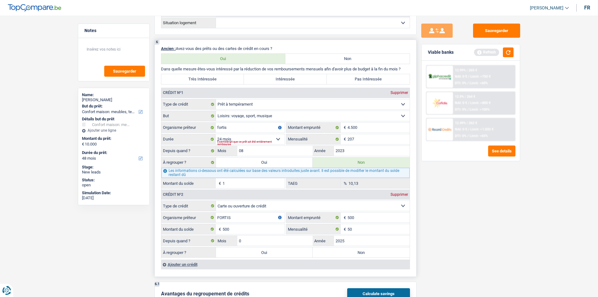
type input "05"
click at [380, 254] on label "Non" at bounding box center [361, 252] width 97 height 10
click at [380, 254] on input "Non" at bounding box center [361, 252] width 97 height 10
radio input "true"
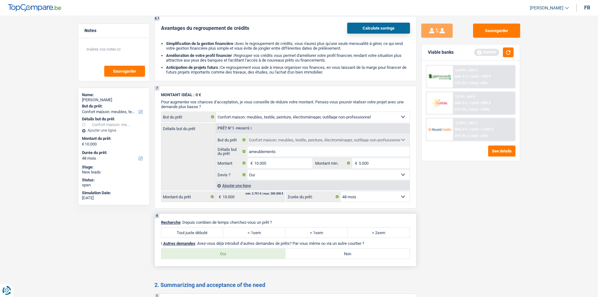
scroll to position [869, 0]
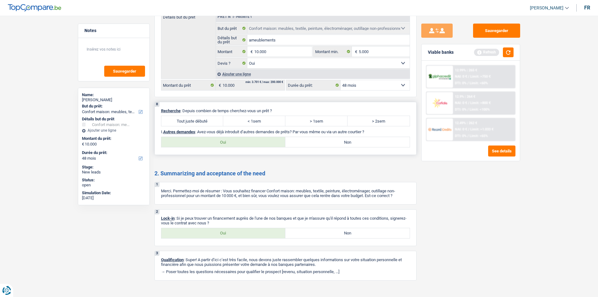
click at [368, 120] on label "> 2sem" at bounding box center [379, 121] width 62 height 10
click at [368, 120] on input "> 2sem" at bounding box center [379, 121] width 62 height 10
radio input "true"
click at [301, 142] on label "Non" at bounding box center [348, 142] width 124 height 10
click at [301, 142] on input "Non" at bounding box center [348, 142] width 124 height 10
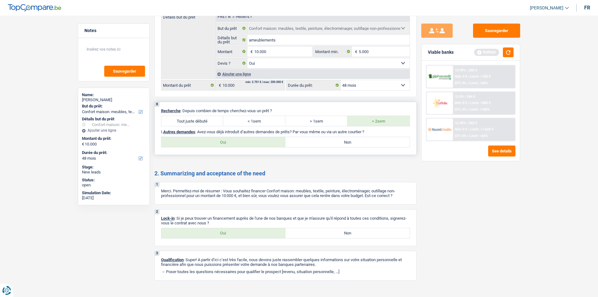
radio input "true"
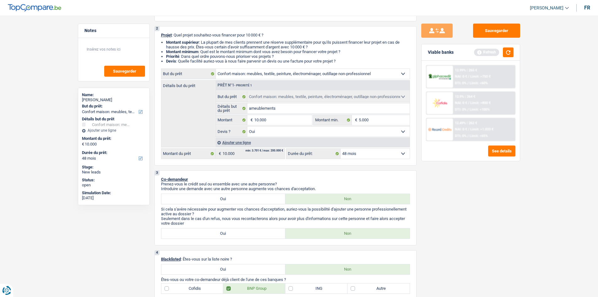
scroll to position [0, 0]
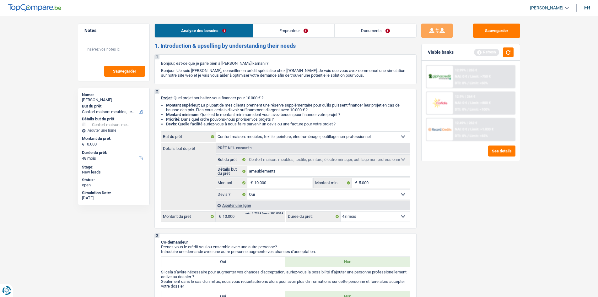
click at [268, 30] on link "Emprunteur" at bounding box center [293, 31] width 81 height 14
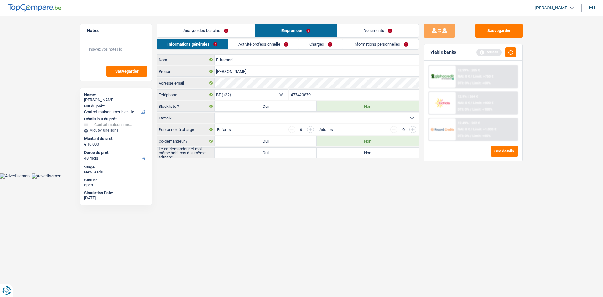
click at [251, 119] on select "Célibataire Marié(e) Cohabitant(e) légal(e) Divorcé(e) Veuf(ve) Séparé (de fait…" at bounding box center [317, 118] width 204 height 10
select select "single"
click at [215, 113] on select "Célibataire Marié(e) Cohabitant(e) légal(e) Divorcé(e) Veuf(ve) Séparé (de fait…" at bounding box center [317, 118] width 204 height 10
click at [322, 150] on label "Non" at bounding box center [368, 153] width 102 height 10
click at [322, 150] on input "Non" at bounding box center [368, 153] width 102 height 10
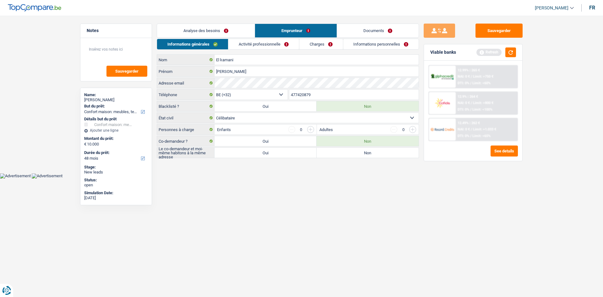
radio input "true"
click at [260, 47] on link "Activité professionnelle" at bounding box center [263, 44] width 71 height 10
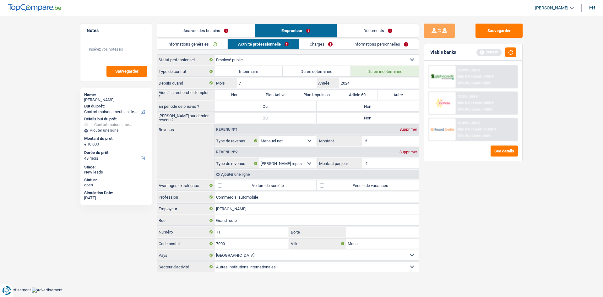
click at [368, 105] on label "Non" at bounding box center [368, 106] width 102 height 10
click at [368, 105] on input "Non" at bounding box center [368, 106] width 102 height 10
radio input "true"
click at [336, 118] on label "Non" at bounding box center [368, 118] width 102 height 10
click at [336, 118] on input "Non" at bounding box center [368, 118] width 102 height 10
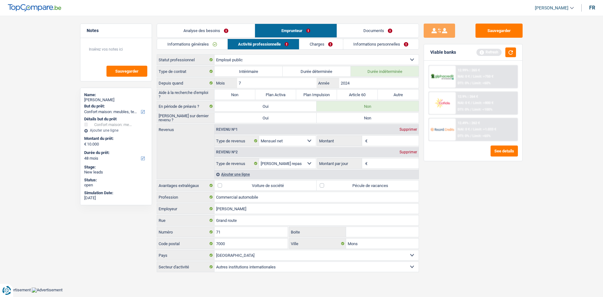
radio input "true"
drag, startPoint x: 378, startPoint y: 139, endPoint x: 377, endPoint y: 142, distance: 3.5
click at [378, 139] on input "Montant" at bounding box center [394, 141] width 50 height 10
type input "2.128"
click at [371, 162] on input "Montant par jour" at bounding box center [394, 163] width 50 height 10
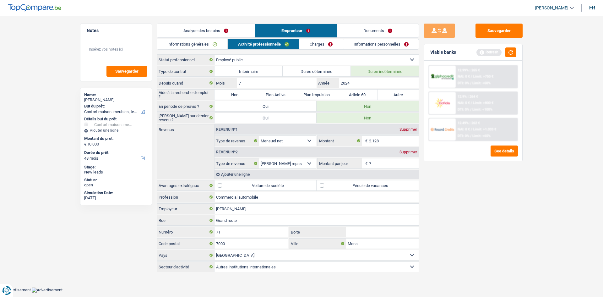
type input "7,0"
click at [442, 196] on div "Sauvegarder Viable banks Refresh 12.99% | 265 € NAI: 0 € / Limit: >750 € DTI: 0…" at bounding box center [473, 155] width 108 height 262
click at [322, 185] on label "Pécule de vacances" at bounding box center [368, 185] width 102 height 10
click at [322, 185] on input "Pécule de vacances" at bounding box center [368, 185] width 102 height 10
checkbox input "true"
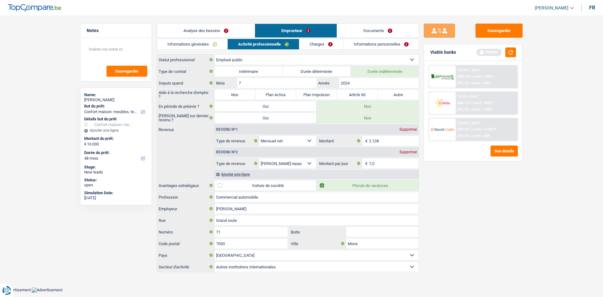
click at [227, 186] on label "Voiture de société" at bounding box center [266, 185] width 102 height 10
click at [227, 186] on input "Voiture de société" at bounding box center [266, 185] width 102 height 10
checkbox input "true"
click at [358, 228] on input "Boite" at bounding box center [382, 232] width 73 height 10
click at [318, 42] on link "Charges" at bounding box center [321, 44] width 44 height 10
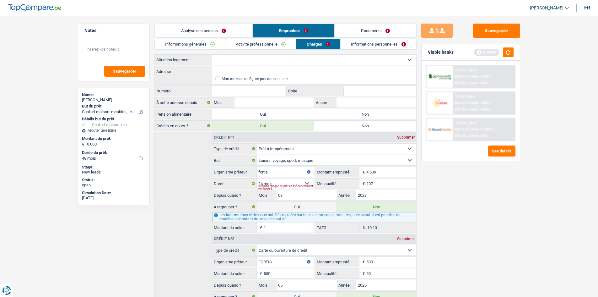
click at [263, 47] on link "Activité professionnelle" at bounding box center [261, 44] width 71 height 10
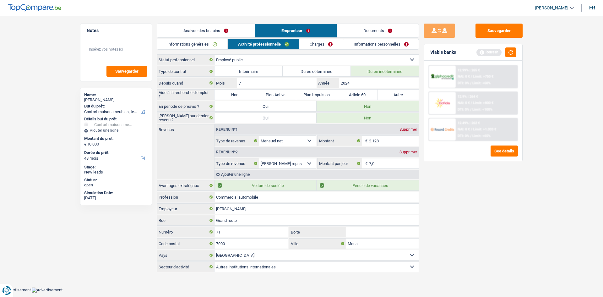
click at [310, 42] on link "Charges" at bounding box center [321, 44] width 44 height 10
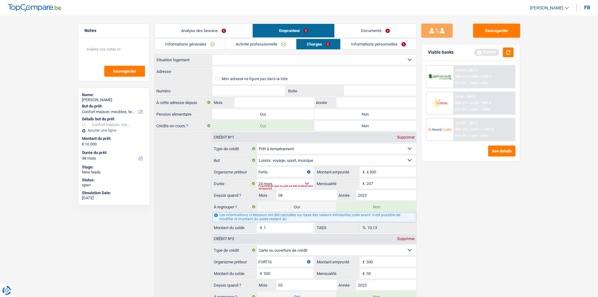
click at [231, 59] on select "Locataire Propriétaire avec prêt hypothécaire Propriétaire sans prêt hypothécai…" at bounding box center [314, 60] width 204 height 10
select select "liveWithParents"
click at [212, 55] on select "Locataire Propriétaire avec prêt hypothécaire Propriétaire sans prêt hypothécai…" at bounding box center [314, 60] width 204 height 10
click at [250, 70] on input "Adresse" at bounding box center [314, 71] width 204 height 10
click at [250, 69] on input "152 ROUTE d4ATH" at bounding box center [314, 71] width 204 height 10
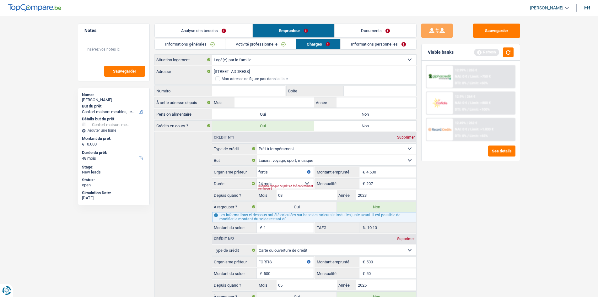
type input "Route d'Ath, 7020, Mons, BE"
type input "152"
click at [298, 75] on input "Route d'Ath, 7020, Mons, BE" at bounding box center [314, 71] width 204 height 10
click at [298, 74] on input "Route d'Ath, 7020, Mons, BE" at bounding box center [314, 71] width 204 height 10
click at [292, 74] on input "Route d'Ath, 7020, Mons, BE" at bounding box center [314, 71] width 204 height 10
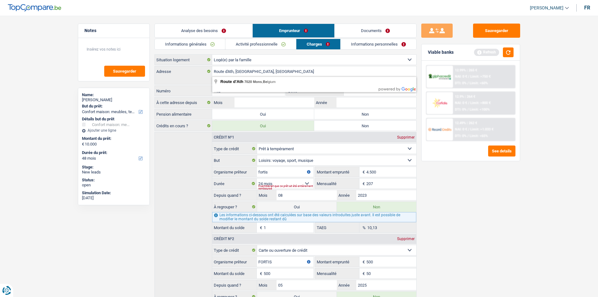
click at [176, 78] on div "Route d'Ath, 7020, Mons, BE Adresse Mon adresse ne figure pas dans la liste" at bounding box center [286, 75] width 262 height 19
click at [218, 78] on span at bounding box center [218, 78] width 5 height 5
click at [216, 79] on input "Mon adresse ne figure pas dans la liste" at bounding box center [216, 79] width 0 height 0
select select "BE"
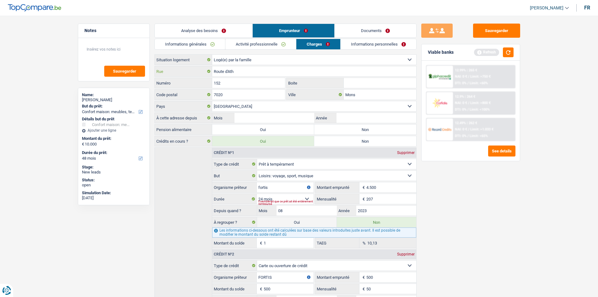
click at [244, 74] on input "Route d'Ath" at bounding box center [314, 71] width 204 height 10
click at [364, 96] on input "Mons" at bounding box center [380, 95] width 73 height 10
click at [241, 92] on input "7020" at bounding box center [248, 95] width 73 height 10
click at [370, 91] on input "Mons" at bounding box center [380, 95] width 73 height 10
type input "M"
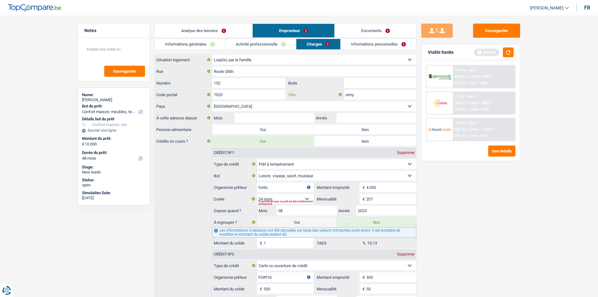
type input "nimy"
click at [261, 95] on input "7020" at bounding box center [248, 95] width 73 height 10
type input "7"
type input "7020"
drag, startPoint x: 473, startPoint y: 212, endPoint x: 463, endPoint y: 207, distance: 11.1
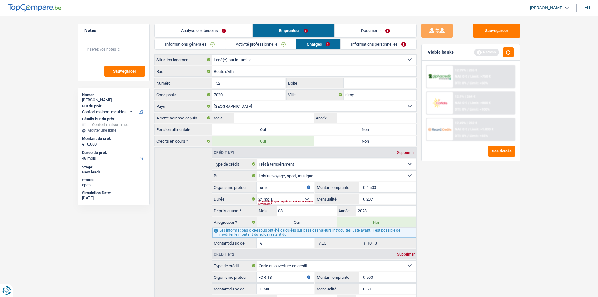
click at [472, 212] on div "Sauvegarder Viable banks Refresh 12.99% | 265 € NAI: 0 € / Limit: >750 € DTI: 0…" at bounding box center [471, 155] width 108 height 262
click at [346, 119] on input "Année" at bounding box center [376, 118] width 79 height 10
type input "1996"
click at [283, 118] on input "Mois" at bounding box center [274, 118] width 79 height 10
type input "6"
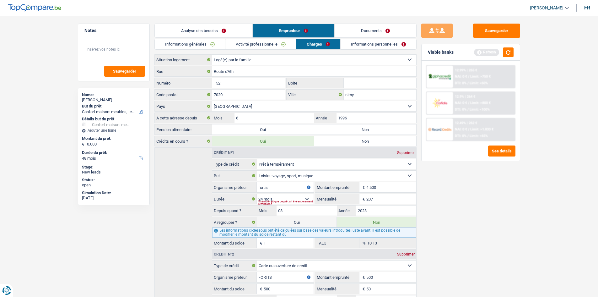
click at [336, 128] on label "Non" at bounding box center [365, 129] width 102 height 10
click at [336, 128] on input "Non" at bounding box center [365, 129] width 102 height 10
radio input "true"
click at [360, 45] on link "Informations personnelles" at bounding box center [379, 44] width 76 height 10
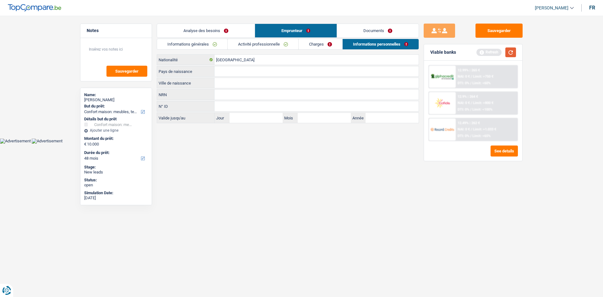
click at [506, 49] on button "button" at bounding box center [510, 52] width 11 height 10
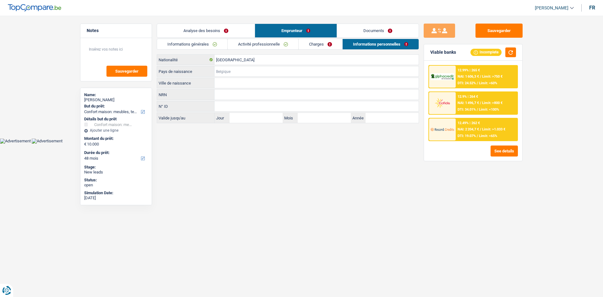
click at [240, 69] on input "Pays de naissance" at bounding box center [317, 71] width 204 height 10
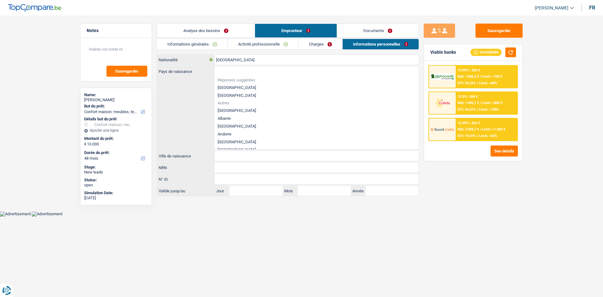
click at [219, 87] on li "[GEOGRAPHIC_DATA]" at bounding box center [317, 88] width 204 height 8
type input "[GEOGRAPHIC_DATA]"
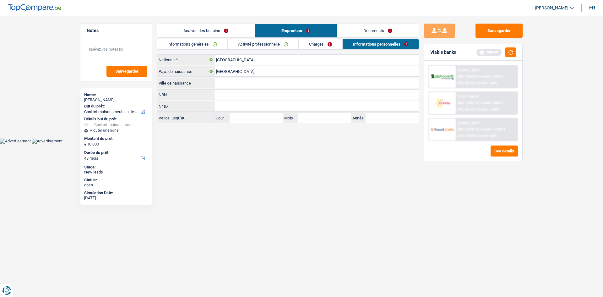
click at [219, 84] on input "Ville de naissance" at bounding box center [317, 83] width 204 height 10
type input "mons"
click at [220, 94] on input "NRN" at bounding box center [317, 95] width 204 height 10
type input "96.06.04-171.76"
click at [264, 118] on input "Jour" at bounding box center [256, 118] width 53 height 10
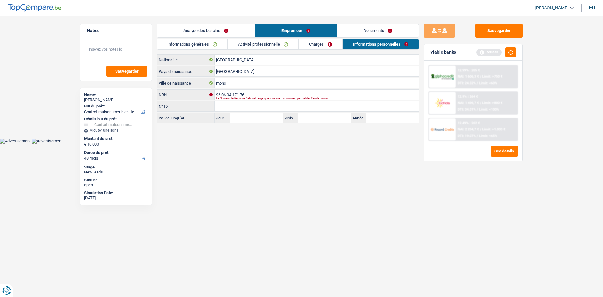
click at [212, 30] on link "Analyse des besoins" at bounding box center [206, 31] width 98 height 14
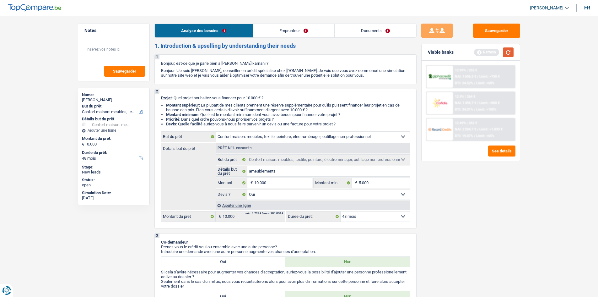
click at [508, 53] on button "button" at bounding box center [508, 52] width 11 height 10
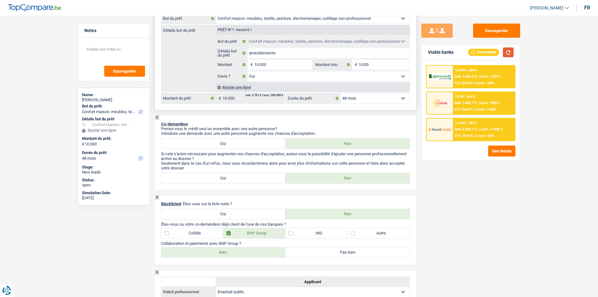
scroll to position [220, 0]
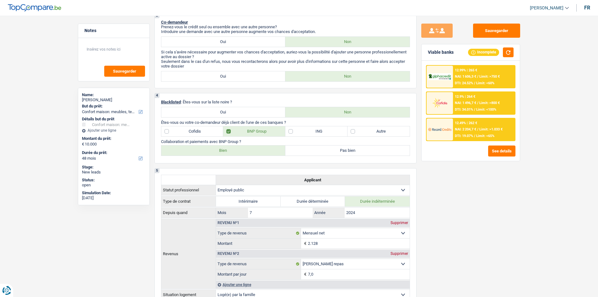
click at [475, 71] on div "12.99% | 265 €" at bounding box center [466, 70] width 22 height 4
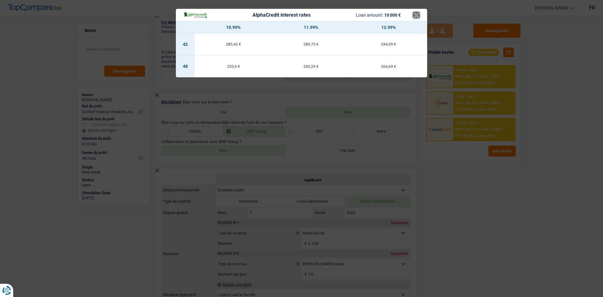
click at [413, 15] on button "×" at bounding box center [416, 15] width 7 height 6
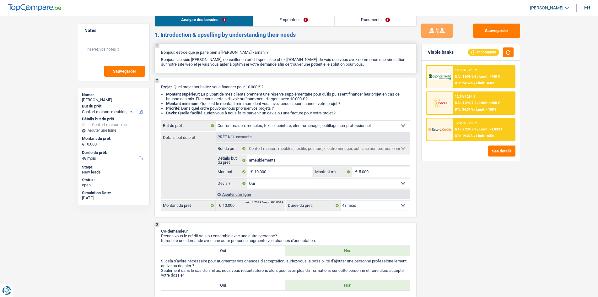
scroll to position [0, 0]
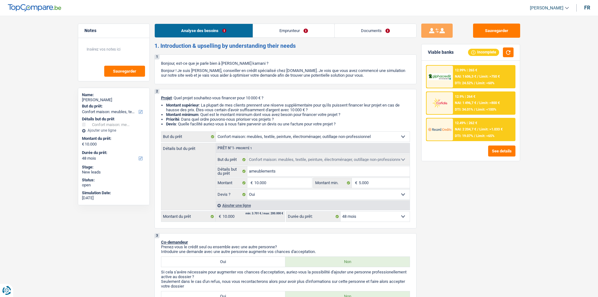
click at [215, 30] on link "Analyse des besoins" at bounding box center [204, 31] width 98 height 14
click at [356, 218] on select "12 mois 18 mois 24 mois 30 mois 36 mois 42 mois 48 mois Sélectionner une option" at bounding box center [375, 216] width 69 height 10
click at [341, 211] on select "12 mois 18 mois 24 mois 30 mois 36 mois 42 mois 48 mois Sélectionner une option" at bounding box center [375, 216] width 69 height 10
click at [299, 183] on input "10.000" at bounding box center [282, 183] width 57 height 10
click at [511, 54] on button "button" at bounding box center [508, 52] width 11 height 10
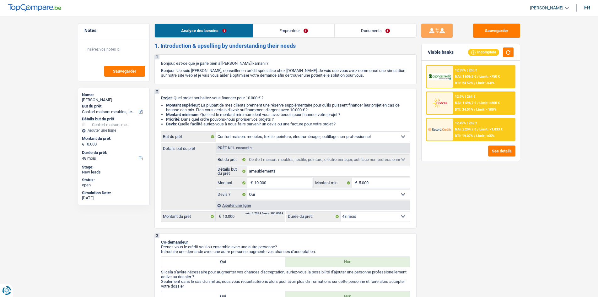
click at [463, 76] on span "NAI: 1 606,3 €" at bounding box center [465, 76] width 21 height 4
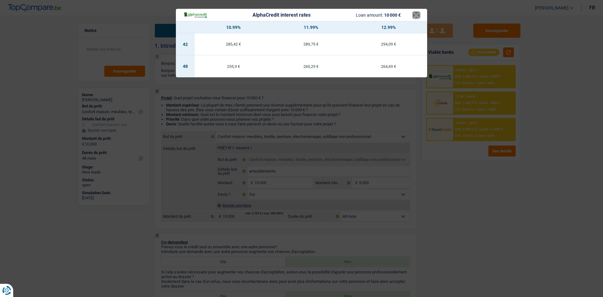
click at [413, 17] on button "×" at bounding box center [416, 15] width 7 height 6
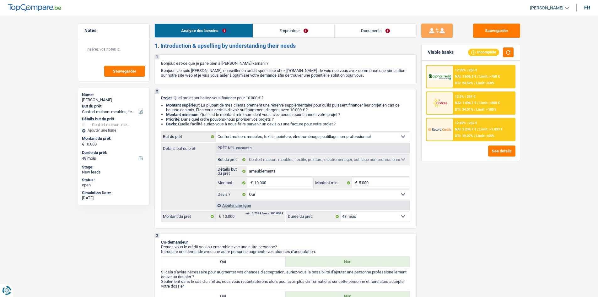
click at [452, 102] on div at bounding box center [440, 103] width 26 height 22
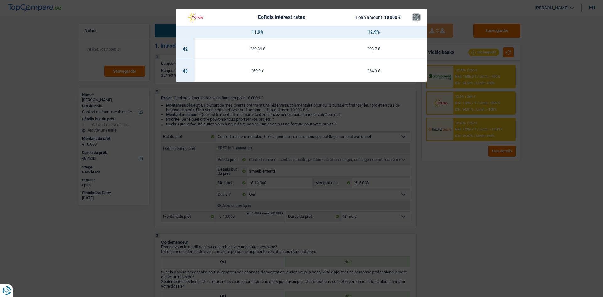
click at [416, 19] on button "×" at bounding box center [416, 17] width 7 height 6
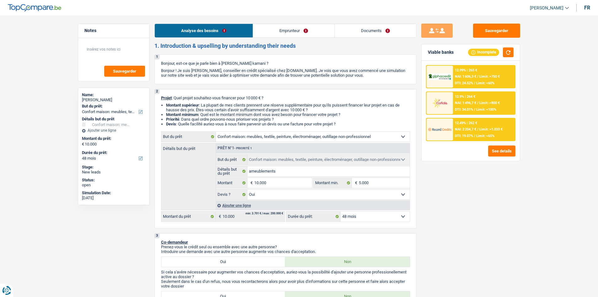
click at [449, 128] on img at bounding box center [440, 129] width 23 height 12
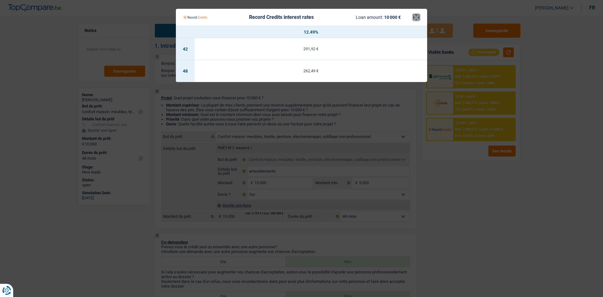
click at [416, 17] on button "×" at bounding box center [416, 17] width 7 height 6
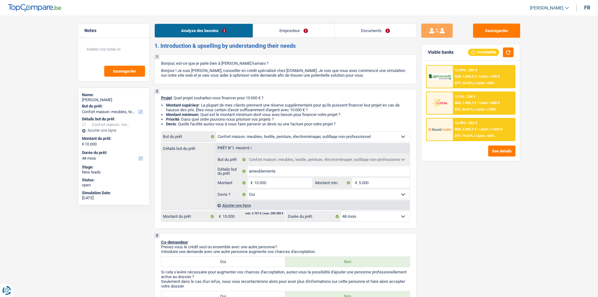
click at [448, 103] on img at bounding box center [440, 103] width 23 height 12
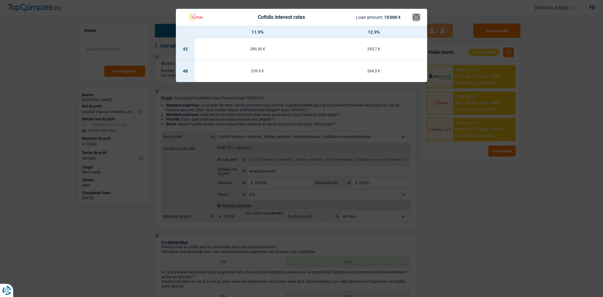
click at [415, 14] on button "×" at bounding box center [416, 17] width 7 height 6
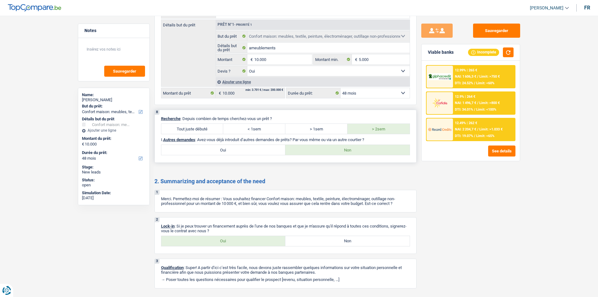
scroll to position [881, 0]
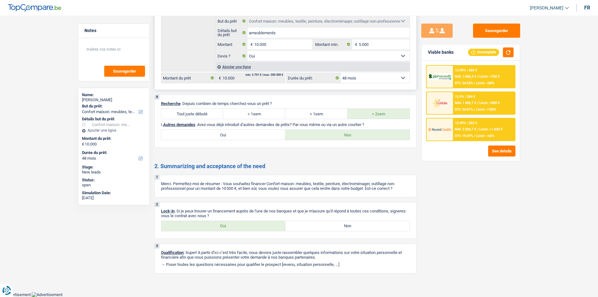
click at [368, 76] on select "12 mois 18 mois 24 mois 30 mois 36 mois 42 mois 48 mois Sélectionner une option" at bounding box center [375, 78] width 69 height 10
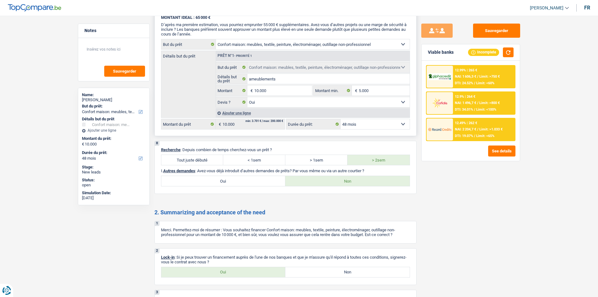
scroll to position [786, 0]
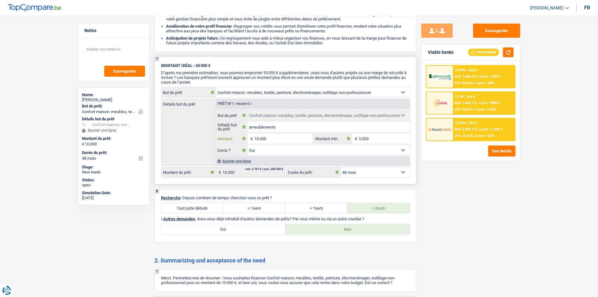
click at [277, 136] on input "10.000" at bounding box center [282, 139] width 57 height 10
type input "1.000"
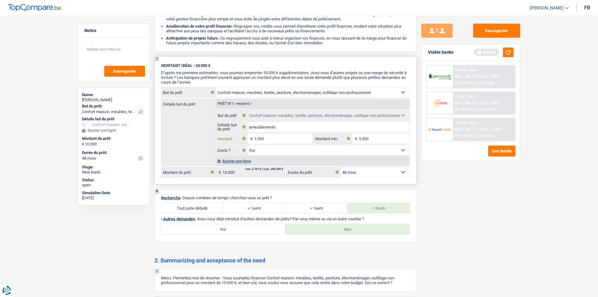
type input "10.001"
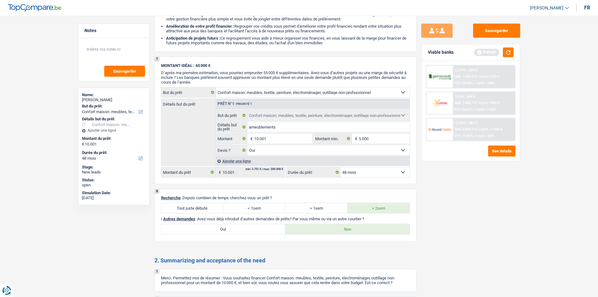
click at [427, 195] on div "Sauvegarder Viable banks Refresh 12.99% | 265 € NAI: 1 606,3 € / Limit: >750 € …" at bounding box center [471, 155] width 108 height 262
select select "60"
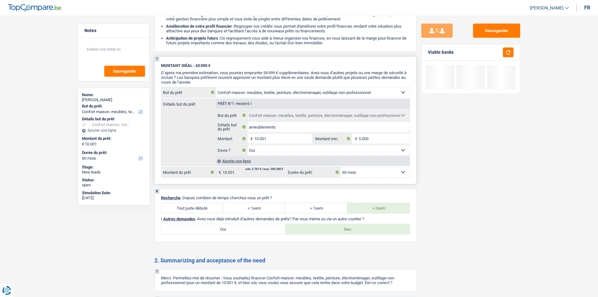
click at [386, 172] on select "12 mois 18 mois 24 mois 30 mois 36 mois 42 mois 48 mois 60 mois Sélectionner un…" at bounding box center [375, 172] width 69 height 10
click at [438, 182] on div "Sauvegarder Viable banks" at bounding box center [471, 155] width 108 height 262
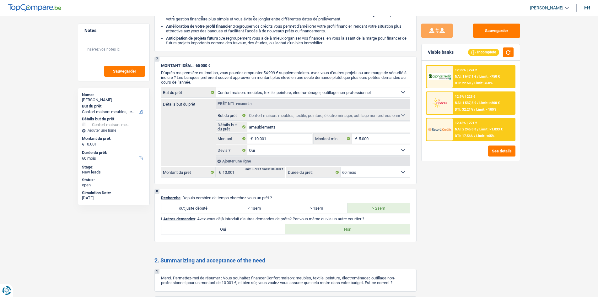
click at [462, 75] on span "NAI: 1 647,1 €" at bounding box center [465, 76] width 21 height 4
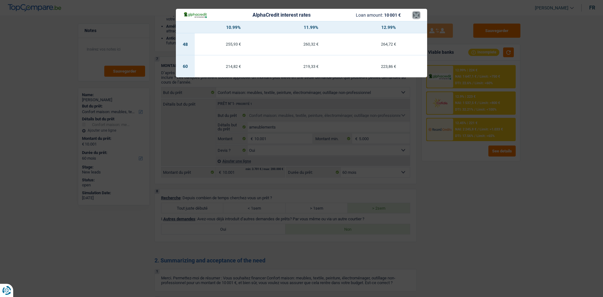
click at [416, 15] on button "×" at bounding box center [416, 15] width 7 height 6
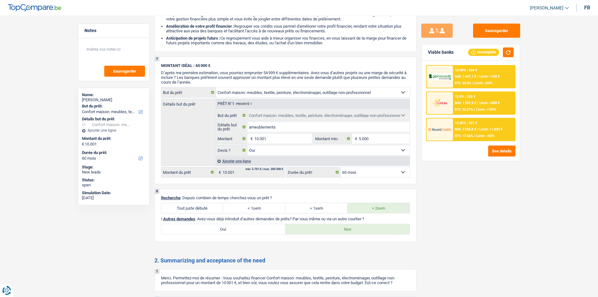
click at [460, 100] on div "12.9% | 223 € NAI: 1 537,5 € / Limit: >800 € DTI: 32.21% / Limit: <100%" at bounding box center [484, 103] width 62 height 22
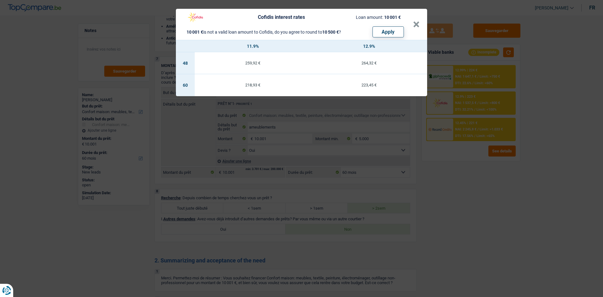
click at [412, 23] on div "Cofidis interest rates Loan amount: 10 001 € 10 001 € is not a valid loan amoun…" at bounding box center [298, 24] width 230 height 26
click at [419, 24] on button "×" at bounding box center [416, 24] width 7 height 6
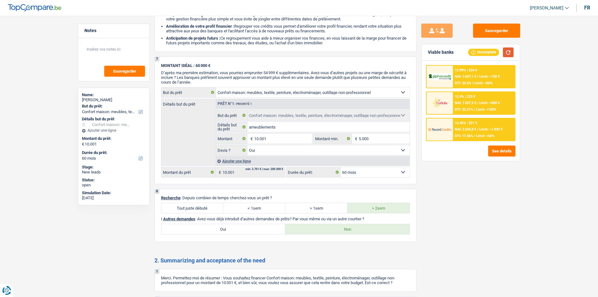
click at [505, 54] on button "button" at bounding box center [508, 52] width 11 height 10
click at [482, 77] on span "Limit: >750 €" at bounding box center [490, 76] width 20 height 4
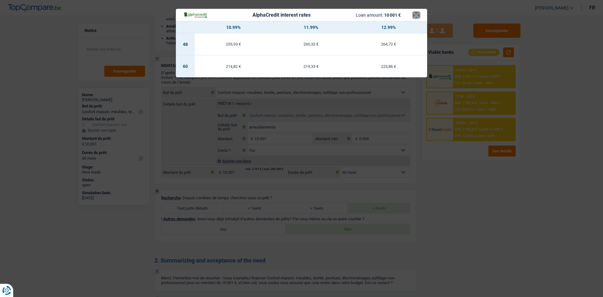
click at [414, 15] on button "×" at bounding box center [416, 15] width 7 height 6
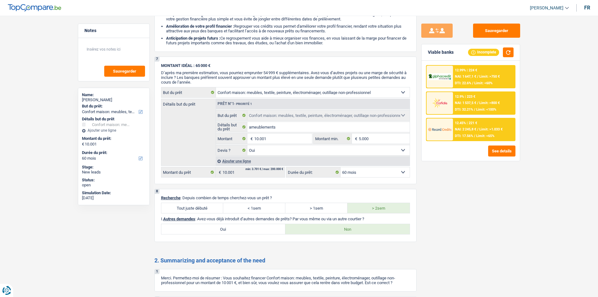
click at [458, 97] on div "12.9% | 223 €" at bounding box center [465, 97] width 20 height 4
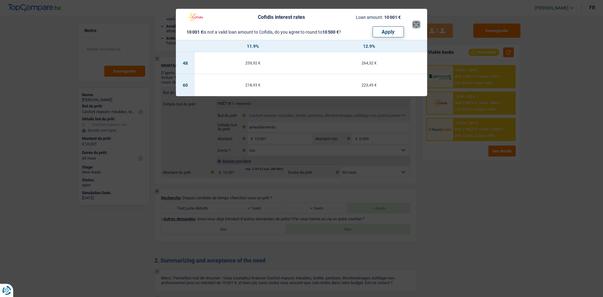
click at [413, 24] on button "×" at bounding box center [416, 24] width 7 height 6
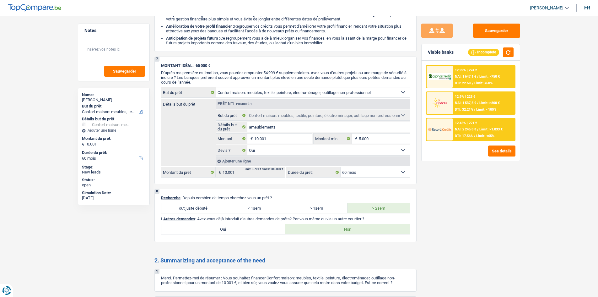
click at [452, 132] on div at bounding box center [440, 129] width 26 height 22
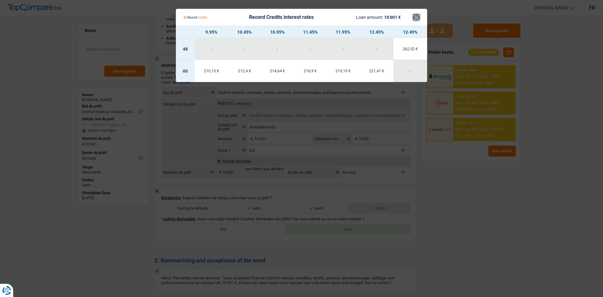
click at [414, 17] on button "×" at bounding box center [416, 17] width 7 height 6
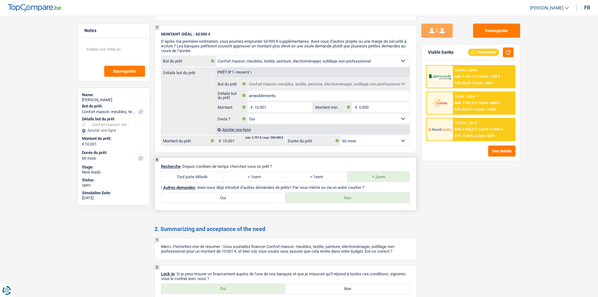
scroll to position [881, 0]
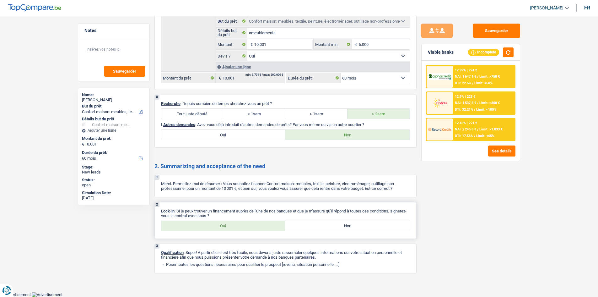
click at [198, 227] on label "Oui" at bounding box center [223, 226] width 124 height 10
click at [198, 227] on input "Oui" at bounding box center [223, 226] width 124 height 10
radio input "true"
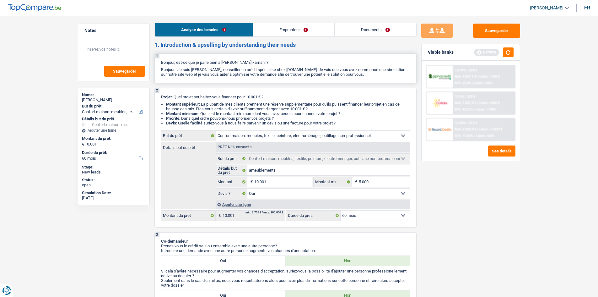
scroll to position [0, 0]
drag, startPoint x: 309, startPoint y: 32, endPoint x: 307, endPoint y: 34, distance: 3.4
click at [309, 32] on link "Emprunteur" at bounding box center [293, 31] width 81 height 14
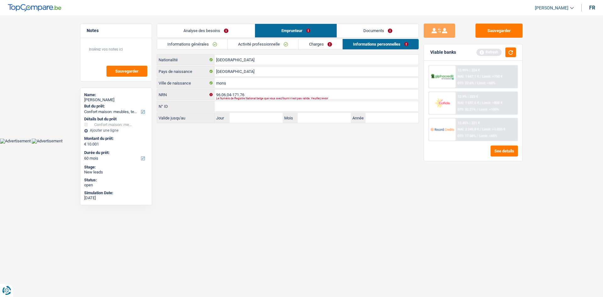
click at [208, 30] on link "Analyse des besoins" at bounding box center [206, 31] width 98 height 14
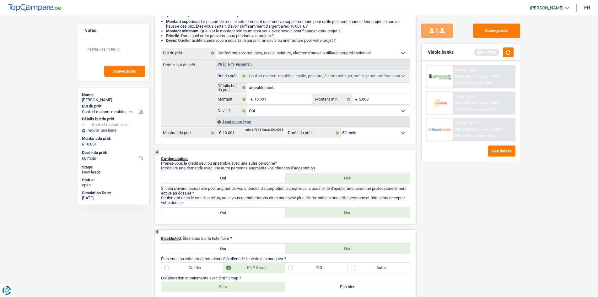
scroll to position [64, 0]
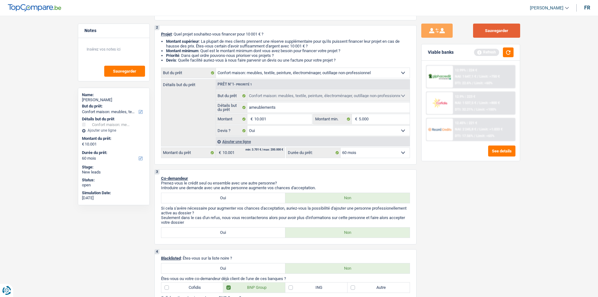
click at [486, 29] on button "Sauvegarder" at bounding box center [496, 31] width 47 height 14
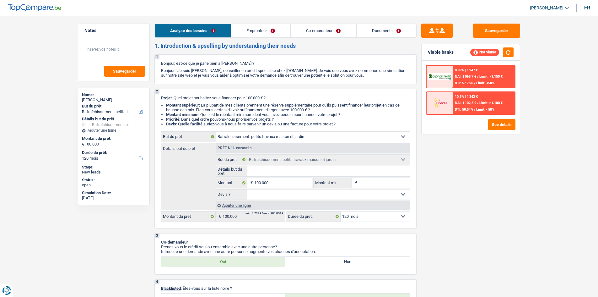
select select "houseOrGarden"
select select "120"
select select "houseOrGarden"
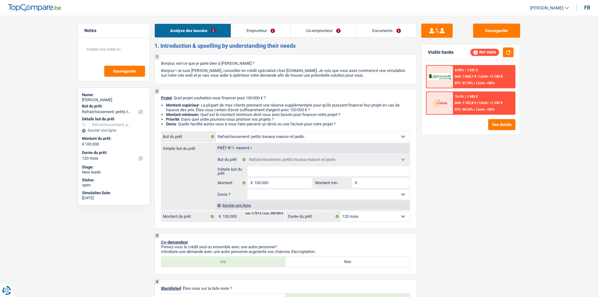
select select "120"
select select "independent"
select select "familyAllowances"
select select "netSalary"
select select "rents"
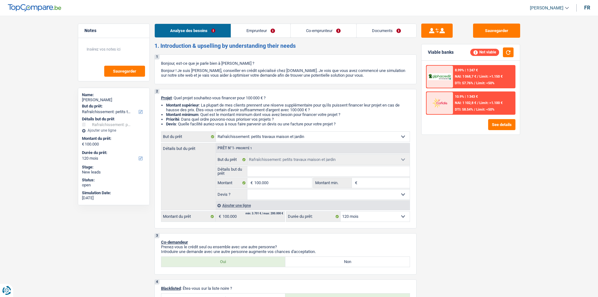
select select "cardOrCredit"
select select "houseOrGarden"
select select "120"
click at [266, 174] on input "Détails but du prêt" at bounding box center [329, 171] width 162 height 10
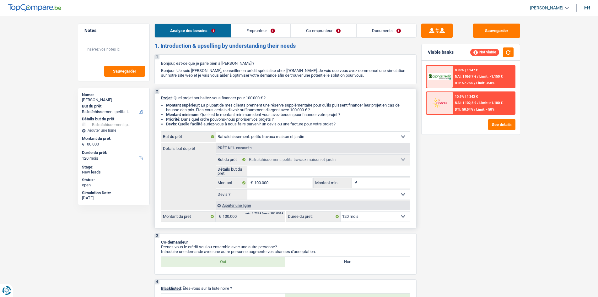
click at [374, 136] on select "Confort maison: meubles, textile, peinture, électroménager, outillage non-profe…" at bounding box center [313, 137] width 194 height 10
click at [494, 231] on div "Sauvegarder Viable banks Not viable 8.99% | 1 247 € NAI: 1 068,7 € / Limit: >1.…" at bounding box center [471, 155] width 108 height 262
click at [362, 182] on input "Montant min." at bounding box center [384, 183] width 51 height 10
type input "8"
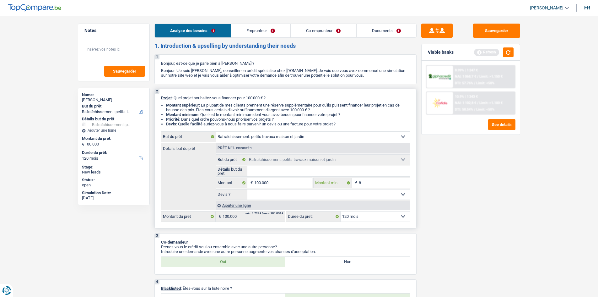
type input "80"
type input "800"
type input "8.000"
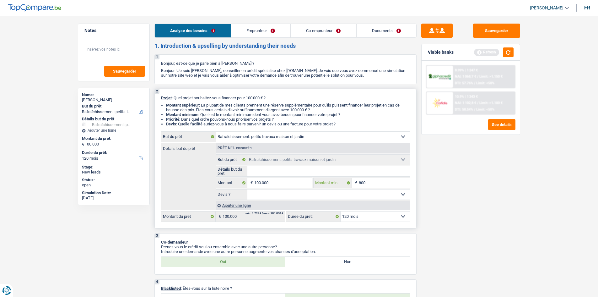
type input "8.000"
type input "80.000"
click at [278, 194] on select "Oui Non Non répondu Sélectionner une option" at bounding box center [329, 194] width 162 height 10
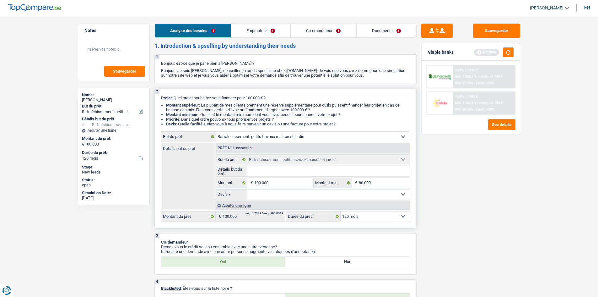
select select "yes"
click at [248, 189] on select "Oui Non Non répondu Sélectionner une option" at bounding box center [329, 194] width 162 height 10
select select "yes"
drag, startPoint x: 602, startPoint y: 194, endPoint x: 266, endPoint y: 29, distance: 374.3
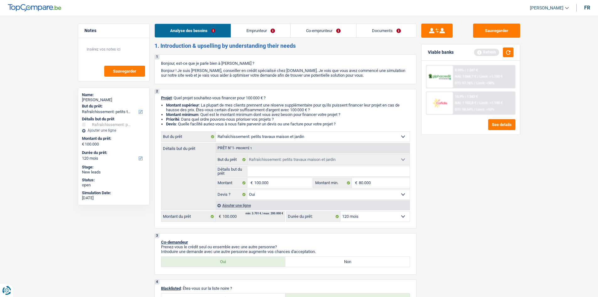
click at [266, 29] on link "Emprunteur" at bounding box center [260, 31] width 59 height 14
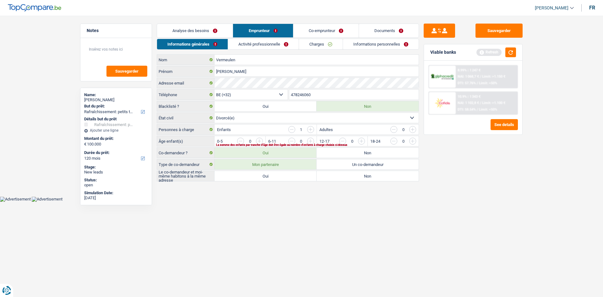
click at [309, 27] on link "Co-emprunteur" at bounding box center [325, 31] width 65 height 14
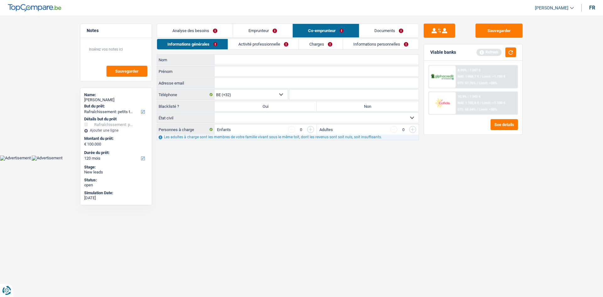
click at [266, 29] on link "Emprunteur" at bounding box center [262, 31] width 59 height 14
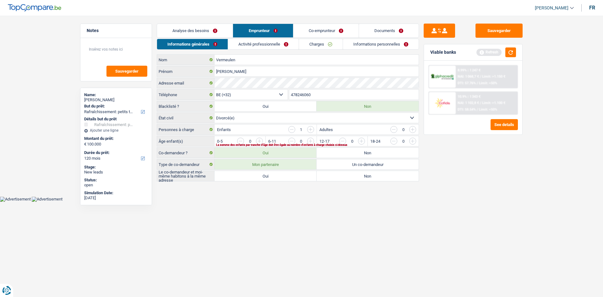
click at [256, 28] on link "Emprunteur" at bounding box center [263, 31] width 60 height 14
click at [217, 40] on link "Informations générales" at bounding box center [192, 44] width 71 height 10
click at [200, 33] on link "Analyse des besoins" at bounding box center [195, 31] width 76 height 14
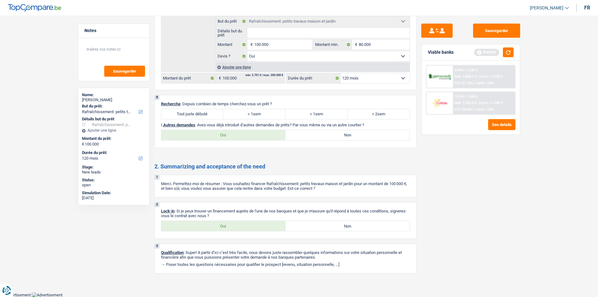
scroll to position [669, 0]
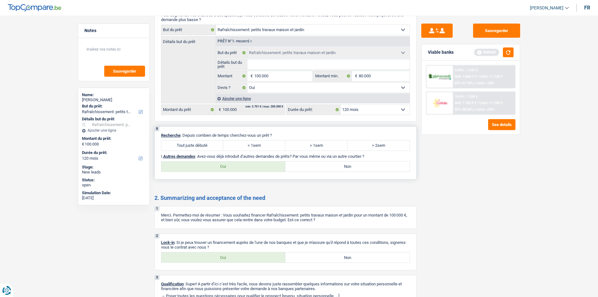
click at [373, 147] on label "> 2sem" at bounding box center [379, 145] width 62 height 10
click at [373, 147] on input "> 2sem" at bounding box center [379, 145] width 62 height 10
radio input "true"
click at [330, 169] on label "Non" at bounding box center [348, 166] width 124 height 10
click at [330, 169] on input "Non" at bounding box center [348, 166] width 124 height 10
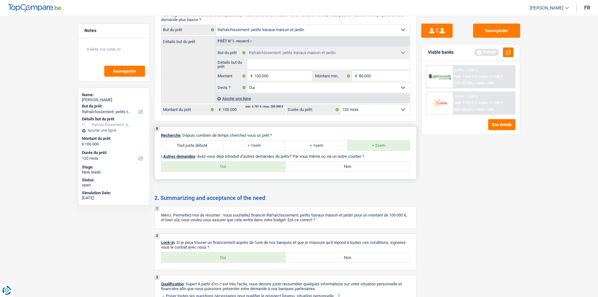
radio input "true"
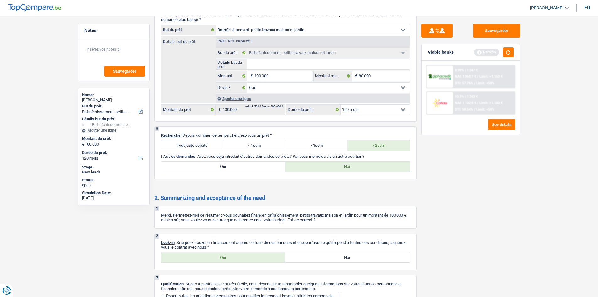
scroll to position [701, 0]
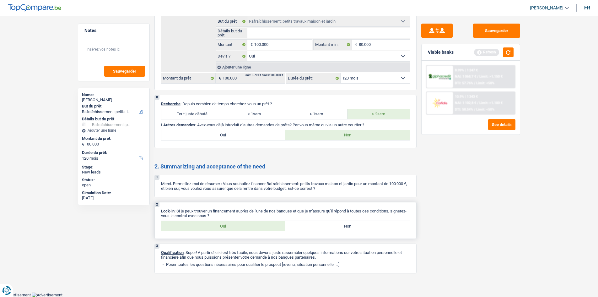
click at [245, 226] on label "Oui" at bounding box center [223, 226] width 124 height 10
click at [245, 226] on input "Oui" at bounding box center [223, 226] width 124 height 10
radio input "true"
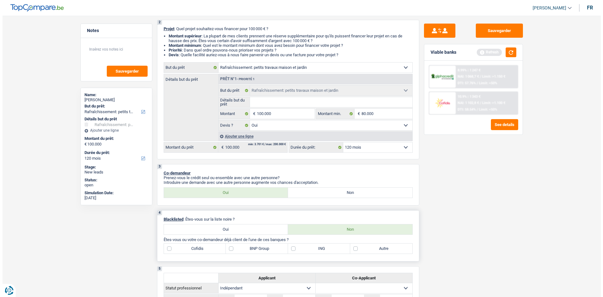
scroll to position [0, 0]
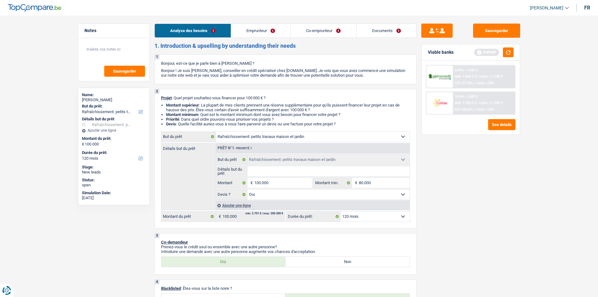
click at [260, 30] on link "Emprunteur" at bounding box center [260, 31] width 59 height 14
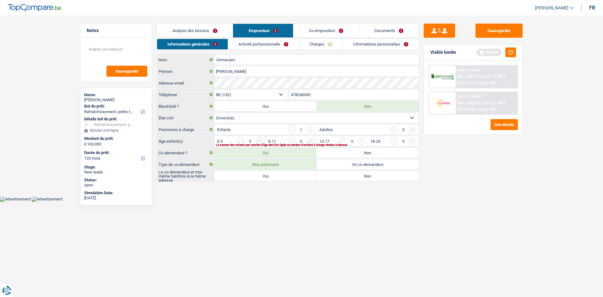
click at [253, 42] on link "Activité professionnelle" at bounding box center [263, 44] width 71 height 10
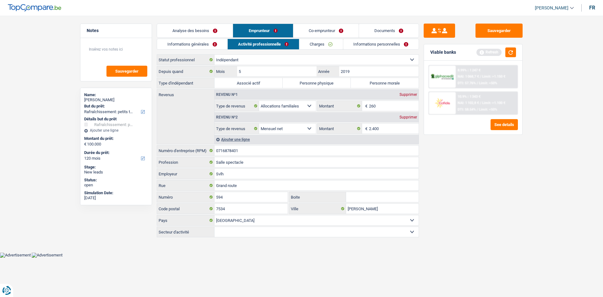
click at [198, 44] on link "Informations générales" at bounding box center [192, 44] width 70 height 10
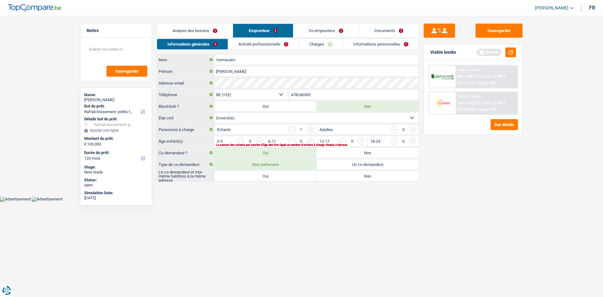
click at [316, 94] on input "478246060" at bounding box center [354, 95] width 130 height 10
type input "483390396"
click at [292, 118] on select "Célibataire Marié(e) Cohabitant(e) légal(e) Divorcé(e) Veuf(ve) Séparé (de fait…" at bounding box center [317, 118] width 204 height 10
click at [215, 113] on select "Célibataire Marié(e) Cohabitant(e) légal(e) Divorcé(e) Veuf(ve) Séparé (de fait…" at bounding box center [317, 118] width 204 height 10
click at [361, 141] on input "button" at bounding box center [489, 143] width 262 height 10
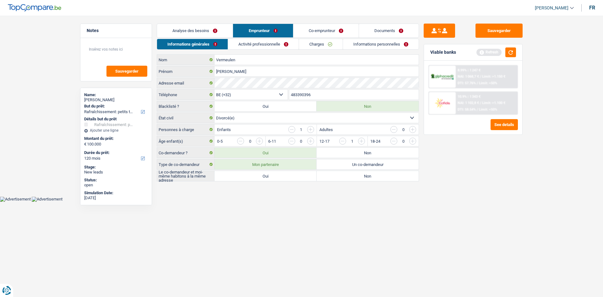
click at [342, 140] on input "button" at bounding box center [342, 141] width 7 height 7
click at [412, 141] on input "button" at bounding box center [540, 143] width 262 height 10
click at [298, 176] on label "Oui" at bounding box center [266, 176] width 102 height 10
click at [298, 176] on input "Oui" at bounding box center [266, 176] width 102 height 10
radio input "true"
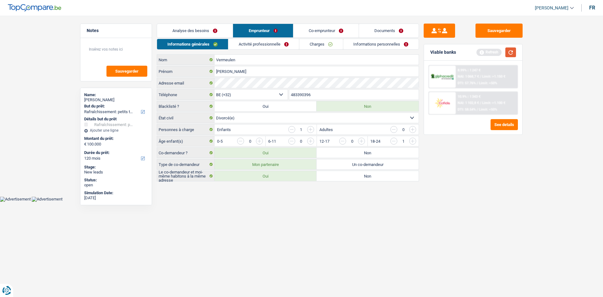
click at [511, 52] on button "button" at bounding box center [510, 52] width 11 height 10
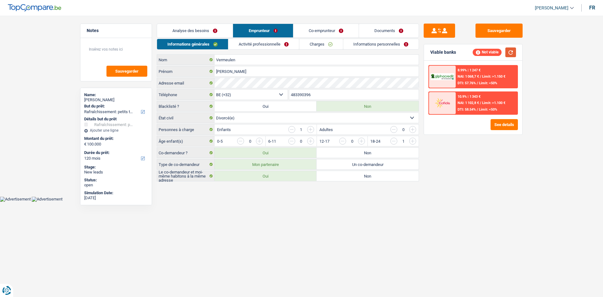
click at [514, 52] on button "button" at bounding box center [510, 52] width 11 height 10
click at [211, 31] on link "Analyse des besoins" at bounding box center [195, 31] width 76 height 14
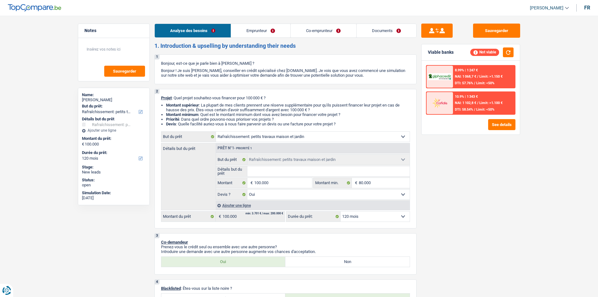
click at [256, 30] on link "Emprunteur" at bounding box center [260, 31] width 59 height 14
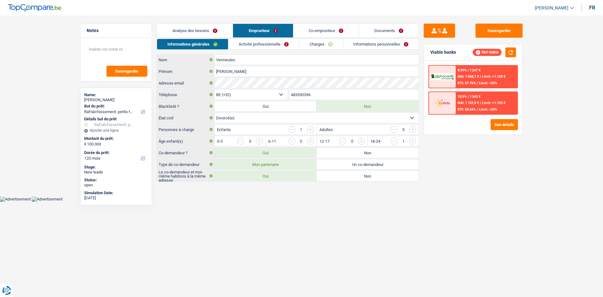
click at [261, 45] on link "Activité professionnelle" at bounding box center [263, 44] width 71 height 10
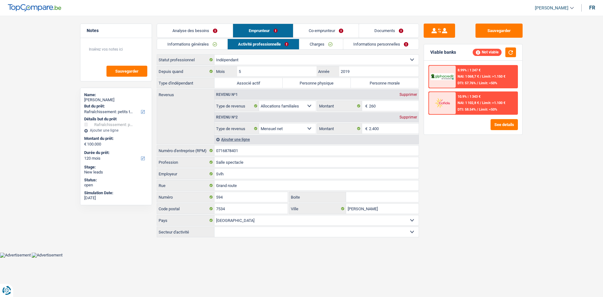
click at [368, 85] on label "Personne morale" at bounding box center [385, 83] width 68 height 10
click at [368, 85] on input "Personne morale" at bounding box center [385, 83] width 68 height 10
radio input "true"
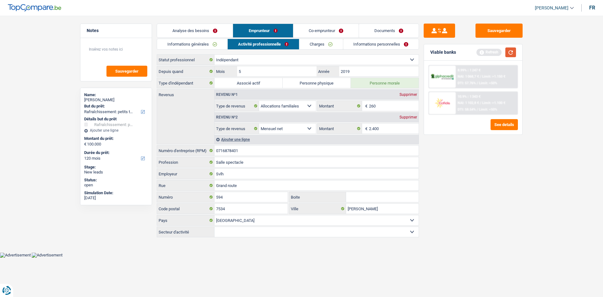
click at [512, 55] on button "button" at bounding box center [510, 52] width 11 height 10
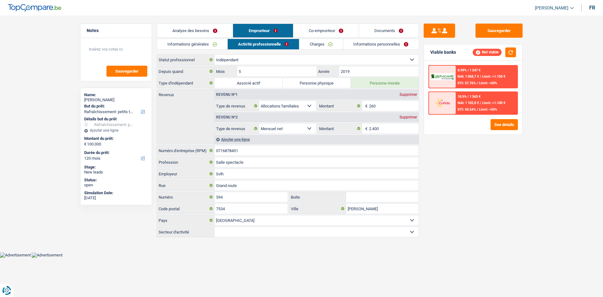
click at [247, 228] on select "Agriculture/Pêche Industrie Horeca Courier/Fitness/Taxi Construction Banques/As…" at bounding box center [317, 232] width 204 height 10
select select "smallCompanies"
click at [215, 227] on select "Agriculture/Pêche Industrie Horeca Courier/Fitness/Taxi Construction Banques/As…" at bounding box center [317, 232] width 204 height 10
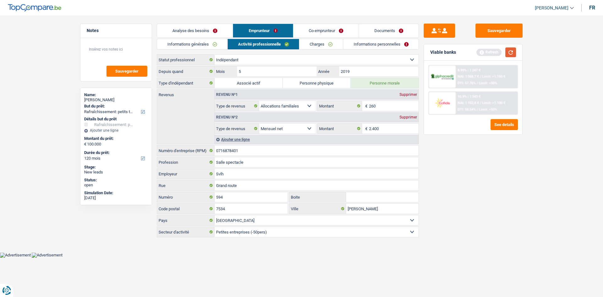
click at [511, 54] on button "button" at bounding box center [510, 52] width 11 height 10
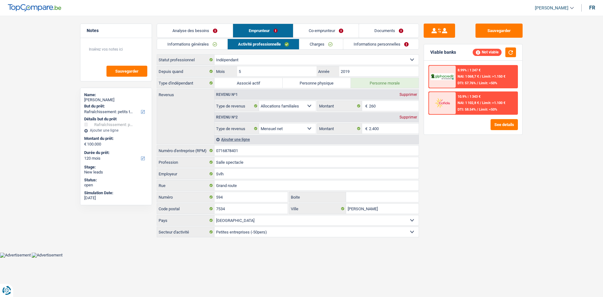
click at [315, 46] on link "Charges" at bounding box center [321, 44] width 44 height 10
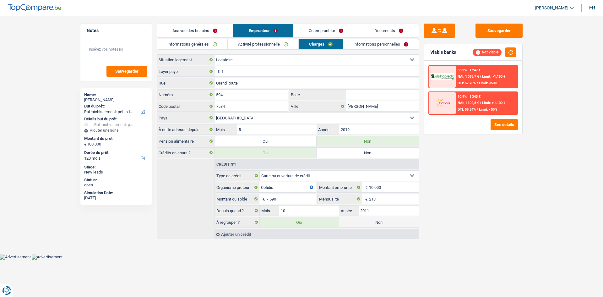
click at [243, 61] on select "Locataire Propriétaire avec prêt hypothécaire Propriétaire sans prêt hypothécai…" at bounding box center [317, 60] width 204 height 10
click at [241, 60] on select "Locataire Propriétaire avec prêt hypothécaire Propriétaire sans prêt hypothécai…" at bounding box center [317, 60] width 204 height 10
click at [243, 75] on input "1" at bounding box center [319, 71] width 197 height 10
click at [260, 82] on input "Grand'Route" at bounding box center [317, 83] width 204 height 10
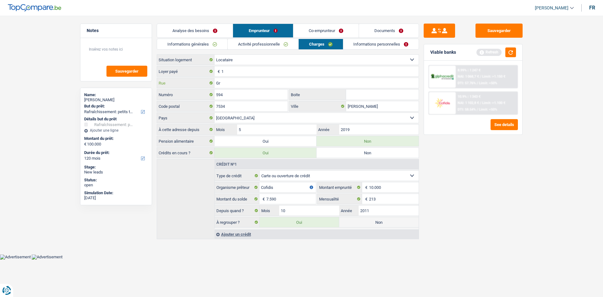
type input "G"
click at [228, 83] on input "rue goerge" at bounding box center [317, 83] width 204 height 10
click at [242, 83] on input "rue go.erge" at bounding box center [317, 83] width 204 height 10
drag, startPoint x: 226, startPoint y: 84, endPoint x: 363, endPoint y: 88, distance: 137.0
click at [364, 87] on input "rue george desmet" at bounding box center [317, 83] width 204 height 10
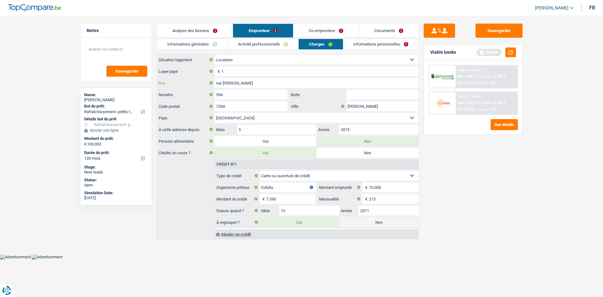
type input "rue george desmet"
click at [353, 94] on input "Boite" at bounding box center [382, 95] width 73 height 10
drag, startPoint x: 256, startPoint y: 92, endPoint x: 192, endPoint y: 102, distance: 65.5
click at [192, 103] on div "rue george desmet Rue 594 Numéro Boite 7534 Code postal Barry Ville Belgique Lu…" at bounding box center [288, 101] width 262 height 46
type input "25"
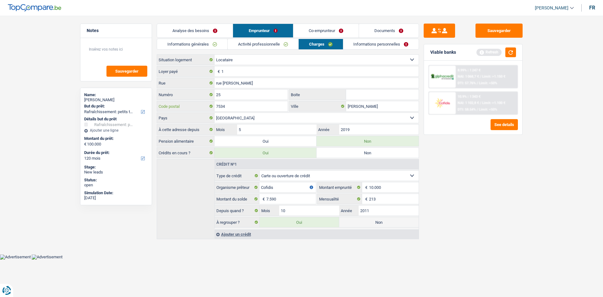
drag, startPoint x: 257, startPoint y: 106, endPoint x: 148, endPoint y: 116, distance: 109.5
click at [148, 117] on div "Notes Sauvegarder Name: Sandra Vermeulen But du prêt: Confort maison: meubles, …" at bounding box center [301, 132] width 452 height 216
type input "7711"
drag, startPoint x: 379, startPoint y: 106, endPoint x: 299, endPoint y: 114, distance: 80.2
click at [299, 114] on div "rue george desmet Rue 25 Numéro Boite 7711 Code postal Barry Ville Belgique Lux…" at bounding box center [288, 101] width 262 height 46
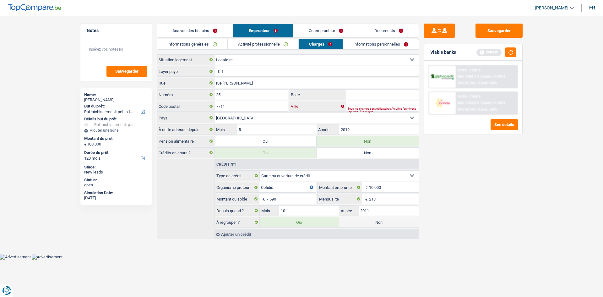
type input "o"
click at [374, 109] on input "dottignies" at bounding box center [382, 106] width 73 height 10
click at [351, 106] on input "dottignies" at bounding box center [382, 106] width 73 height 10
type input "dottignies"
click at [363, 130] on input "2019" at bounding box center [378, 129] width 79 height 10
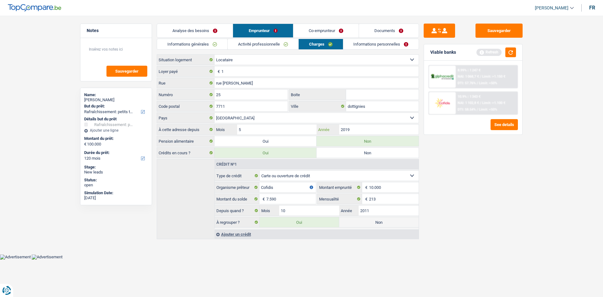
drag, startPoint x: 360, startPoint y: 130, endPoint x: 331, endPoint y: 128, distance: 28.6
click at [332, 128] on div "2019 Année" at bounding box center [368, 129] width 102 height 10
type input "2010"
click at [271, 131] on input "5" at bounding box center [276, 129] width 79 height 10
type input "05"
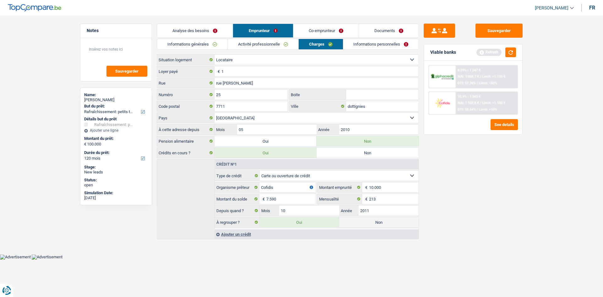
click at [356, 222] on label "Non" at bounding box center [378, 222] width 79 height 10
click at [356, 222] on input "Non" at bounding box center [378, 222] width 79 height 10
radio input "true"
radio input "false"
click at [509, 53] on button "button" at bounding box center [510, 52] width 11 height 10
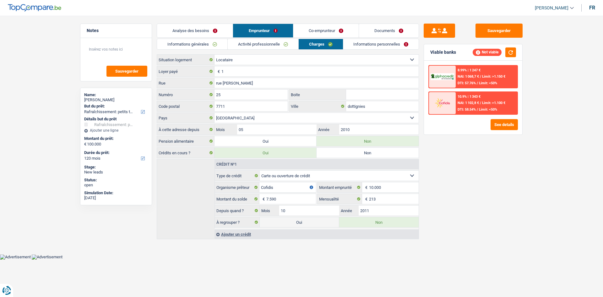
click at [358, 42] on link "Informations personnelles" at bounding box center [381, 44] width 76 height 10
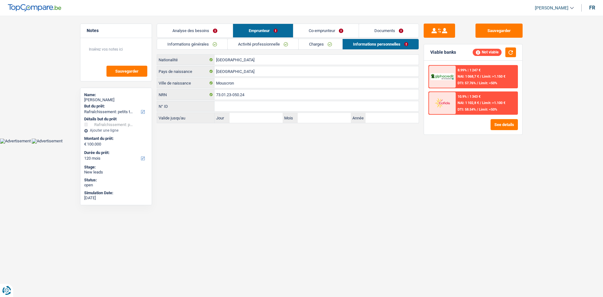
click at [305, 28] on link "Co-emprunteur" at bounding box center [325, 31] width 65 height 14
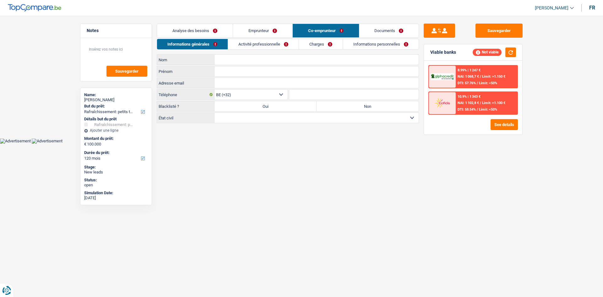
click at [238, 59] on input "Nom" at bounding box center [317, 60] width 204 height 10
type input "a"
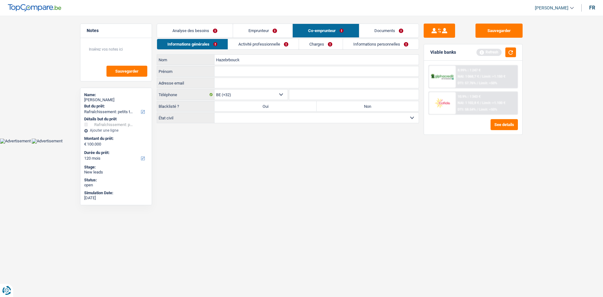
type input "Hazebrbouck"
click at [240, 72] on input "Prénom" at bounding box center [317, 71] width 204 height 10
type input "laurent"
click at [298, 95] on input "Téléphone" at bounding box center [354, 95] width 130 height 10
paste input "Thiercele"
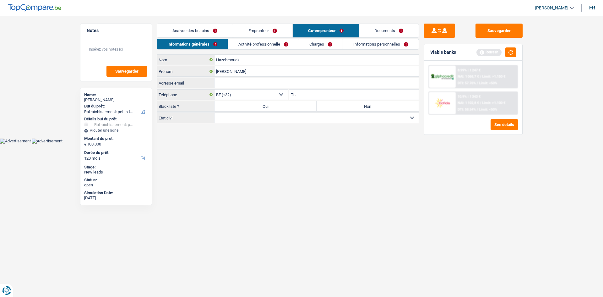
type input "T"
click at [326, 94] on input "Téléphone" at bounding box center [354, 95] width 130 height 10
paste input "+32478246"
click at [315, 95] on input "+32478246" at bounding box center [354, 95] width 130 height 10
click at [297, 95] on input "+32478246" at bounding box center [354, 95] width 130 height 10
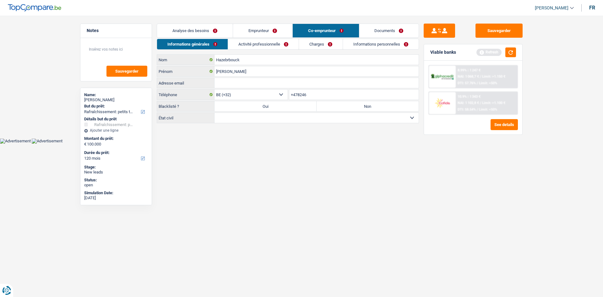
type input "478246"
click at [314, 95] on input "478246" at bounding box center [354, 95] width 130 height 10
click at [311, 95] on input "478246" at bounding box center [354, 95] width 130 height 10
drag, startPoint x: 304, startPoint y: 95, endPoint x: 269, endPoint y: 97, distance: 35.9
click at [269, 97] on div "BE (+32) LU (+352) Sélectionner une option Téléphone 478246 Téléphone Vous deve…" at bounding box center [288, 95] width 262 height 12
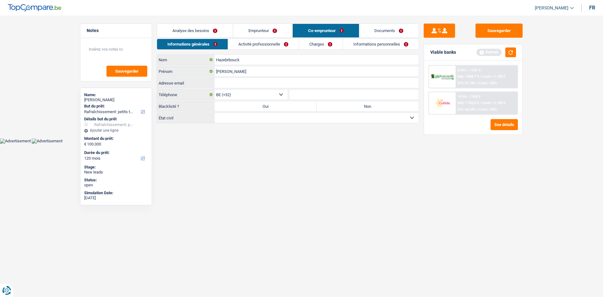
click at [335, 144] on html "Vous avez le contrôle de vos données Nous utilisons des cookies, tout comme nos…" at bounding box center [301, 72] width 603 height 144
click at [265, 107] on label "Oui" at bounding box center [266, 106] width 102 height 10
click at [265, 107] on input "Oui" at bounding box center [266, 106] width 102 height 10
radio input "true"
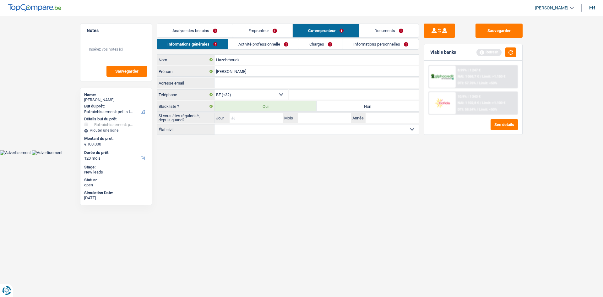
click at [265, 118] on input "Jour" at bounding box center [256, 118] width 53 height 10
click at [246, 116] on input "Jour" at bounding box center [256, 118] width 53 height 10
click at [306, 116] on input "Mois" at bounding box center [324, 118] width 53 height 10
type input "01"
click at [270, 117] on input "Jour" at bounding box center [256, 118] width 53 height 10
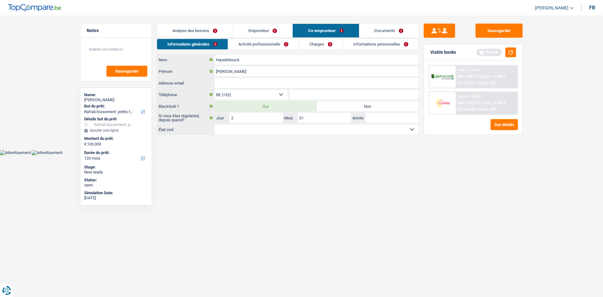
type input "25"
click at [371, 118] on input "Année" at bounding box center [392, 118] width 53 height 10
type input "2025"
click at [383, 155] on html "Vous avez le contrôle de vos données Nous utilisons des cookies, tout comme nos…" at bounding box center [301, 77] width 603 height 155
click at [295, 134] on select "Célibataire Marié(e) Cohabitant(e) légal(e) Divorcé(e) Veuf(ve) Séparé (de fait…" at bounding box center [317, 129] width 204 height 10
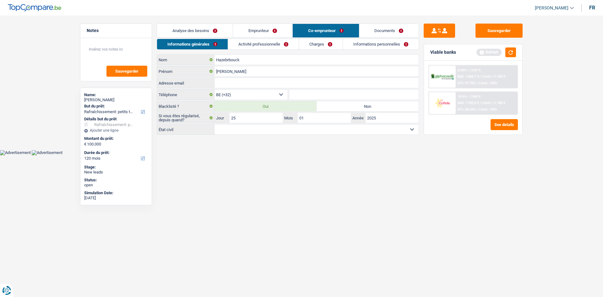
select select "divorced"
click at [215, 124] on select "Célibataire Marié(e) Cohabitant(e) légal(e) Divorcé(e) Veuf(ve) Séparé (de fait…" at bounding box center [317, 129] width 204 height 10
click at [511, 52] on button "button" at bounding box center [510, 52] width 11 height 10
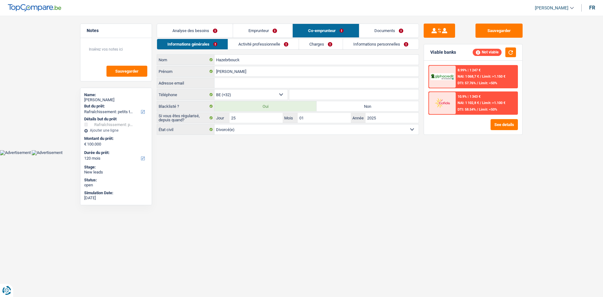
click at [266, 43] on link "Activité professionnelle" at bounding box center [263, 44] width 71 height 10
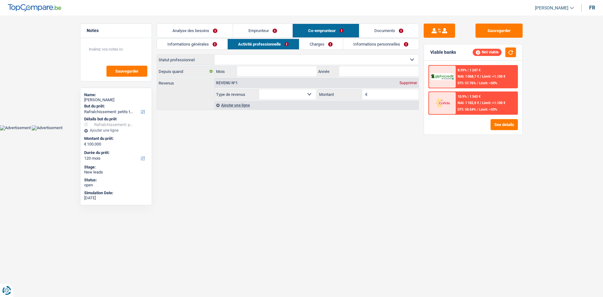
drag, startPoint x: 258, startPoint y: 61, endPoint x: 255, endPoint y: 58, distance: 3.3
click at [258, 61] on select "Ouvrier Employé privé Employé public Invalide Indépendant Pensionné Chômeur Mut…" at bounding box center [317, 60] width 204 height 10
select select "independent"
click at [215, 55] on select "Ouvrier Employé privé Employé public Invalide Indépendant Pensionné Chômeur Mut…" at bounding box center [317, 60] width 204 height 10
select select "netSalary"
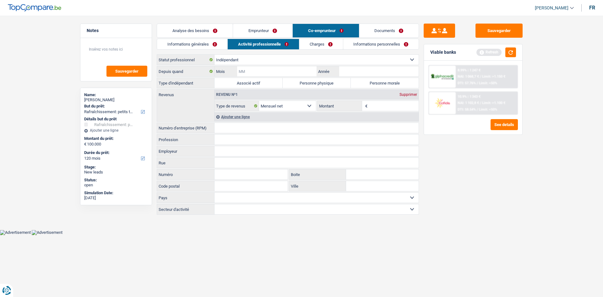
click at [273, 70] on input "Mois" at bounding box center [276, 71] width 79 height 10
type input "8"
click at [358, 67] on input "Année" at bounding box center [378, 71] width 79 height 10
type input "1985"
click at [250, 72] on input "Mois" at bounding box center [276, 71] width 79 height 10
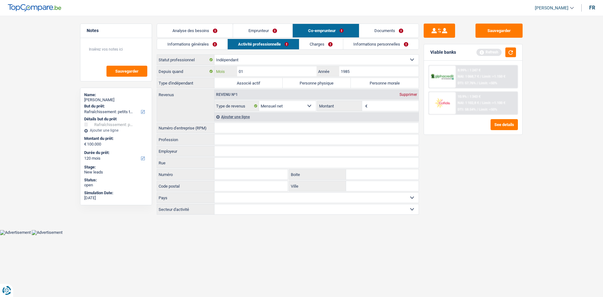
click at [284, 74] on input "01" at bounding box center [276, 71] width 79 height 10
type input "06"
type input "1985"
drag, startPoint x: 370, startPoint y: 83, endPoint x: 360, endPoint y: 73, distance: 14.0
click at [366, 82] on label "Personne morale" at bounding box center [385, 83] width 68 height 10
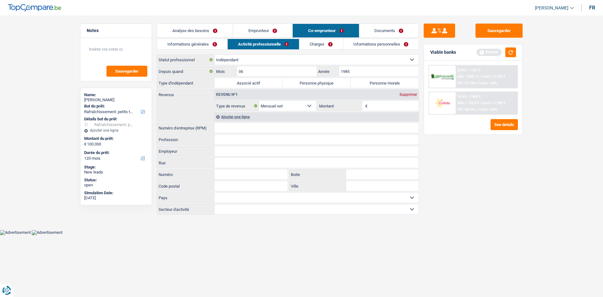
click at [366, 82] on input "Personne morale" at bounding box center [385, 83] width 68 height 10
radio input "true"
click at [386, 107] on input "Montant" at bounding box center [394, 106] width 50 height 10
type input "1.500"
click at [502, 178] on div "Sauvegarder Viable banks Refresh 8.99% | 1 247 € NAI: 1 068,7 € / Limit: >1.150…" at bounding box center [473, 155] width 108 height 262
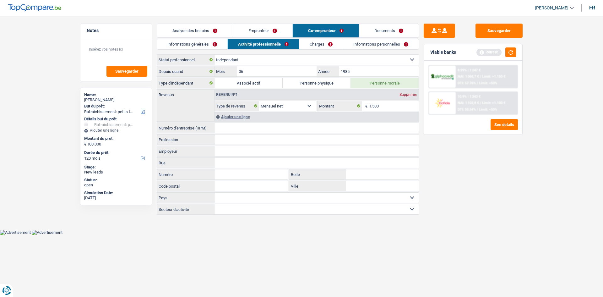
click at [230, 126] on input "Numéro d'entreprise (RPM)" at bounding box center [317, 128] width 204 height 10
click at [262, 27] on link "Emprunteur" at bounding box center [262, 31] width 59 height 14
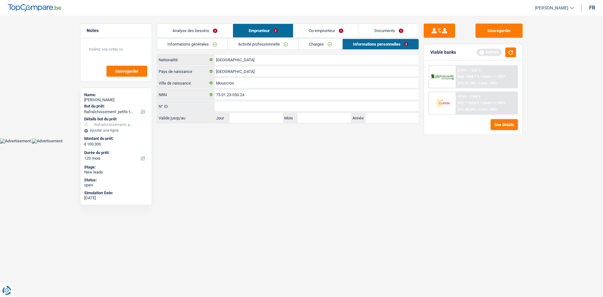
click at [257, 45] on link "Activité professionnelle" at bounding box center [263, 44] width 71 height 10
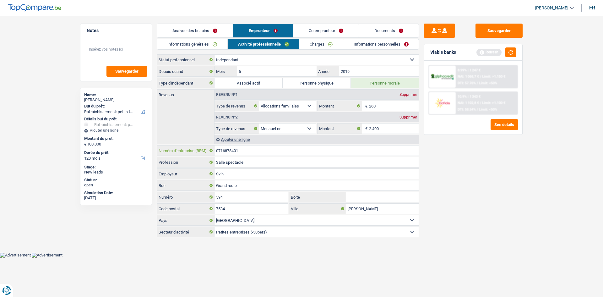
click at [248, 149] on input "0716878401" at bounding box center [317, 150] width 204 height 10
drag, startPoint x: 248, startPoint y: 149, endPoint x: 226, endPoint y: 155, distance: 22.3
click at [221, 159] on div "Depuis quand 5 Mois / 2019 Année Type d'indépendant Associé actif Personne phys…" at bounding box center [288, 151] width 262 height 171
click at [369, 42] on link "Informations personnelles" at bounding box center [381, 44] width 76 height 10
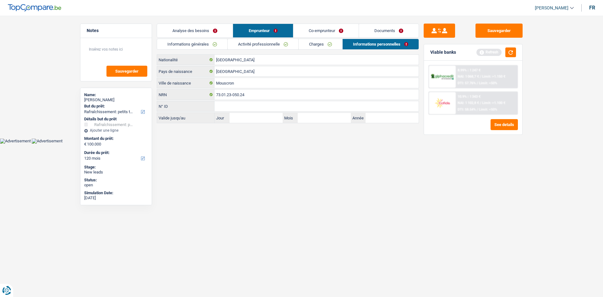
drag, startPoint x: 314, startPoint y: 24, endPoint x: 314, endPoint y: 30, distance: 6.6
click at [314, 24] on link "Co-emprunteur" at bounding box center [325, 31] width 65 height 14
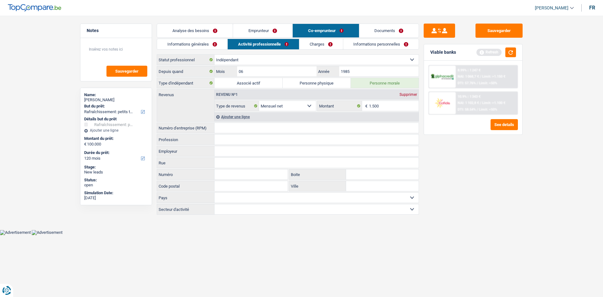
click at [271, 44] on link "Activité professionnelle" at bounding box center [263, 44] width 71 height 10
click at [229, 126] on input "Numéro d'entreprise (RPM)" at bounding box center [317, 128] width 204 height 10
paste input "0716878401"
type input "0716878401"
click at [248, 30] on link "Emprunteur" at bounding box center [262, 31] width 59 height 14
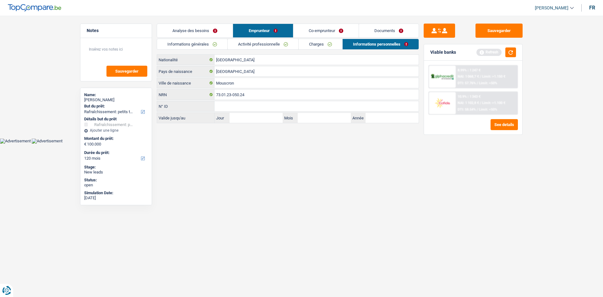
click at [261, 47] on link "Activité professionnelle" at bounding box center [263, 44] width 71 height 10
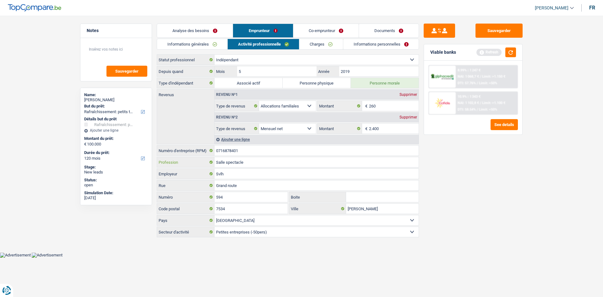
drag, startPoint x: 252, startPoint y: 164, endPoint x: 205, endPoint y: 162, distance: 47.1
click at [204, 164] on div "Salle spectacle Profession" at bounding box center [288, 162] width 262 height 10
click at [318, 30] on link "Co-emprunteur" at bounding box center [325, 31] width 65 height 14
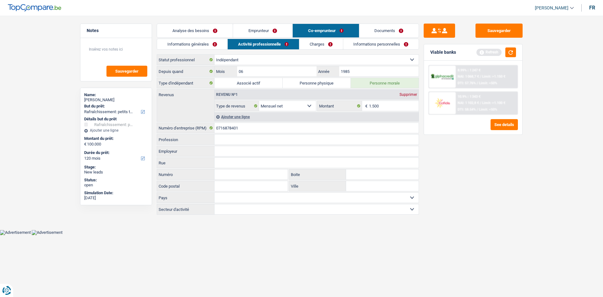
click at [229, 143] on input "Profession" at bounding box center [317, 139] width 204 height 10
paste input "Salle spectacle"
type input "Salle spectacle"
click at [250, 25] on link "Emprunteur" at bounding box center [262, 31] width 59 height 14
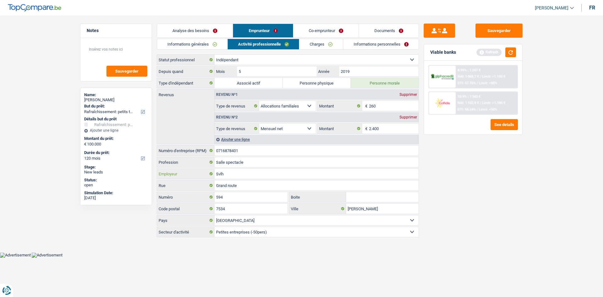
drag, startPoint x: 237, startPoint y: 172, endPoint x: 168, endPoint y: 169, distance: 68.9
click at [175, 172] on div "Svlh Employeur" at bounding box center [288, 174] width 262 height 10
click at [317, 27] on link "Co-emprunteur" at bounding box center [325, 31] width 65 height 14
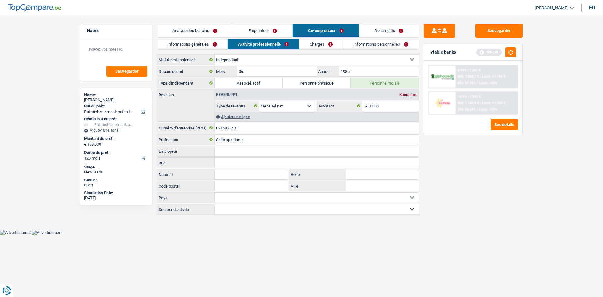
drag, startPoint x: 222, startPoint y: 149, endPoint x: 216, endPoint y: 148, distance: 5.7
click at [220, 149] on input "Employeur" at bounding box center [317, 151] width 204 height 10
paste input "Svlh"
type input "Svlh"
click at [277, 30] on link "Emprunteur" at bounding box center [262, 31] width 59 height 14
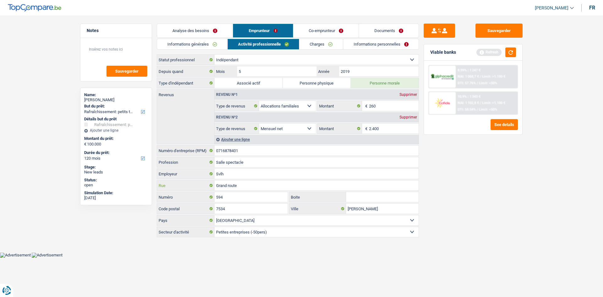
drag, startPoint x: 249, startPoint y: 185, endPoint x: 191, endPoint y: 186, distance: 57.5
click at [193, 192] on div "Grand route Rue 594 Numéro Boite 7534 Code postal Barry Ville Belgique Luxembou…" at bounding box center [288, 203] width 262 height 46
click at [319, 34] on link "Co-emprunteur" at bounding box center [325, 31] width 65 height 14
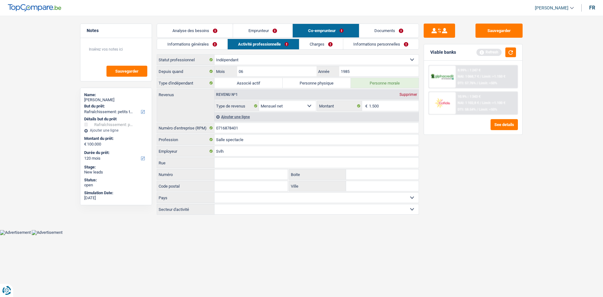
click at [222, 164] on input "Rue" at bounding box center [317, 163] width 204 height 10
paste input "Grand route"
type input "Grand route"
click at [497, 30] on button "Sauvegarder" at bounding box center [499, 31] width 47 height 14
click at [508, 53] on button "button" at bounding box center [510, 52] width 11 height 10
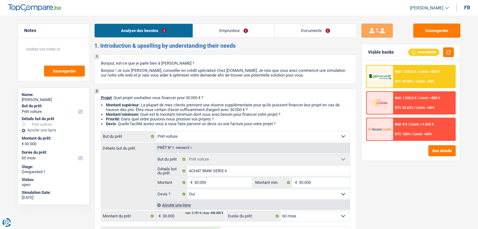
select select "car"
select select "60"
select select "car"
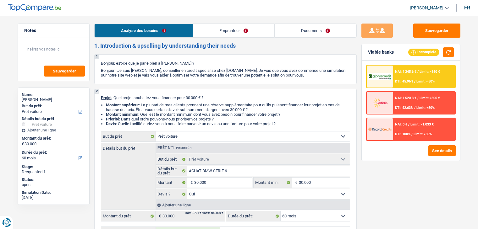
select select "yes"
select select "60"
select select "independent"
select select "netSalary"
select select "mealVouchers"
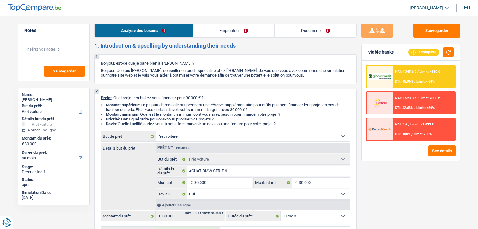
select select "rents"
select select "car"
select select "yes"
select select "60"
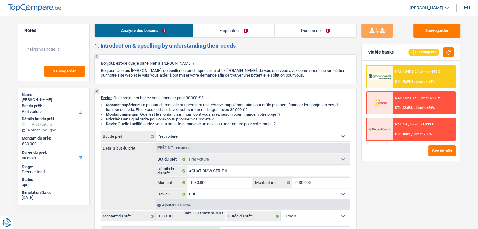
click at [302, 29] on link "Documents" at bounding box center [316, 31] width 82 height 14
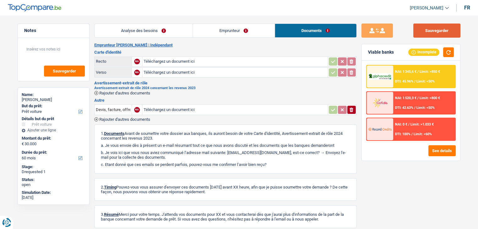
click at [429, 29] on button "Sauvegarder" at bounding box center [436, 31] width 47 height 14
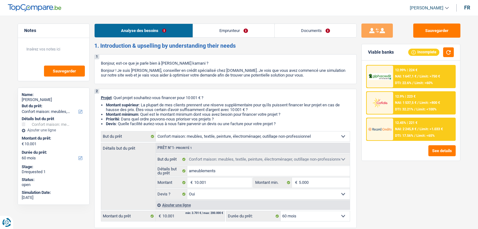
select select "household"
select select "60"
select select "household"
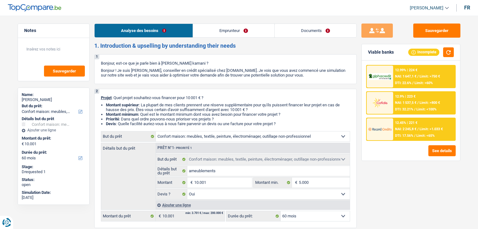
select select "yes"
select select "60"
select select "publicEmployee"
select select "netSalary"
select select "mealVouchers"
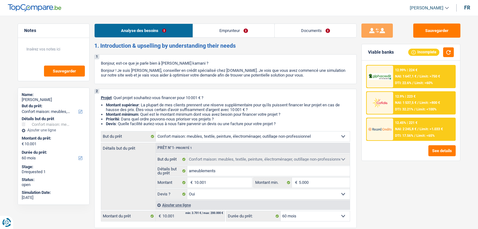
select select "liveWithParents"
select select "personalLoan"
select select "hobbies"
select select "24"
select select "cardOrCredit"
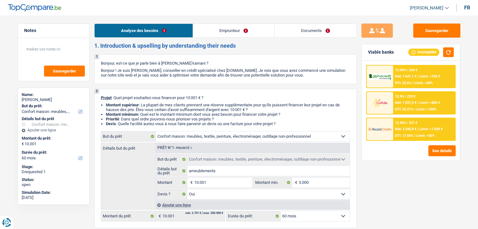
select select "household"
select select "yes"
select select "60"
drag, startPoint x: 303, startPoint y: 19, endPoint x: 304, endPoint y: 22, distance: 3.7
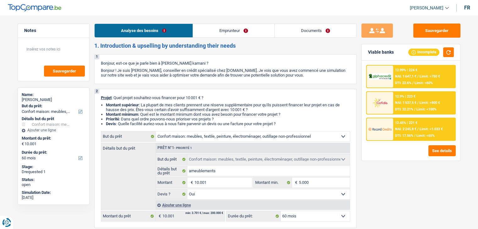
click at [304, 29] on link "Documents" at bounding box center [316, 31] width 82 height 14
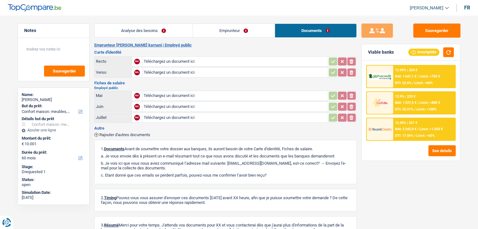
click at [221, 32] on link "Emprunteur" at bounding box center [234, 31] width 82 height 14
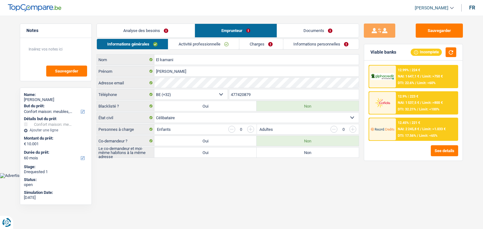
click at [259, 46] on link "Charges" at bounding box center [261, 44] width 44 height 10
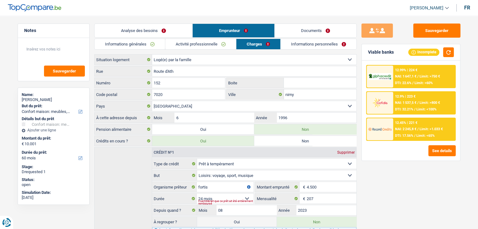
click at [309, 28] on link "Documents" at bounding box center [316, 31] width 82 height 14
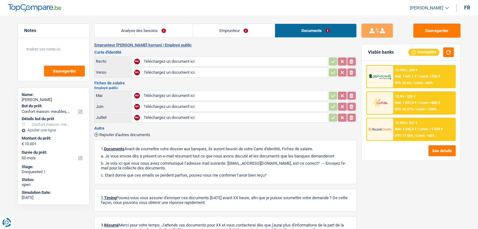
click at [241, 33] on link "Emprunteur" at bounding box center [234, 31] width 82 height 14
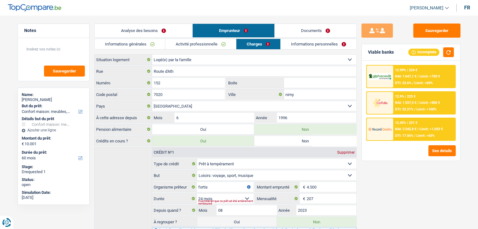
click at [294, 44] on link "Informations personnelles" at bounding box center [319, 44] width 76 height 10
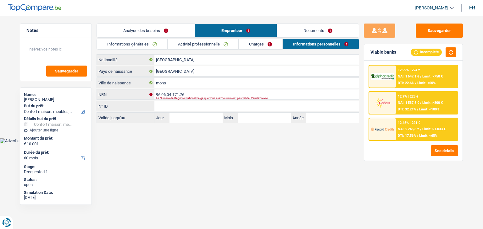
click at [158, 32] on link "Analyse des besoins" at bounding box center [146, 31] width 98 height 14
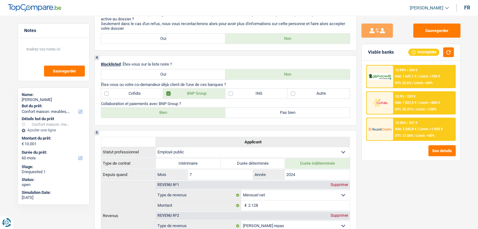
scroll to position [220, 0]
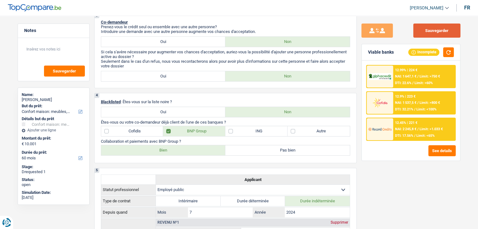
drag, startPoint x: 428, startPoint y: 28, endPoint x: 422, endPoint y: 27, distance: 6.7
click at [428, 28] on button "Sauvegarder" at bounding box center [436, 31] width 47 height 14
